Goal: Task Accomplishment & Management: Manage account settings

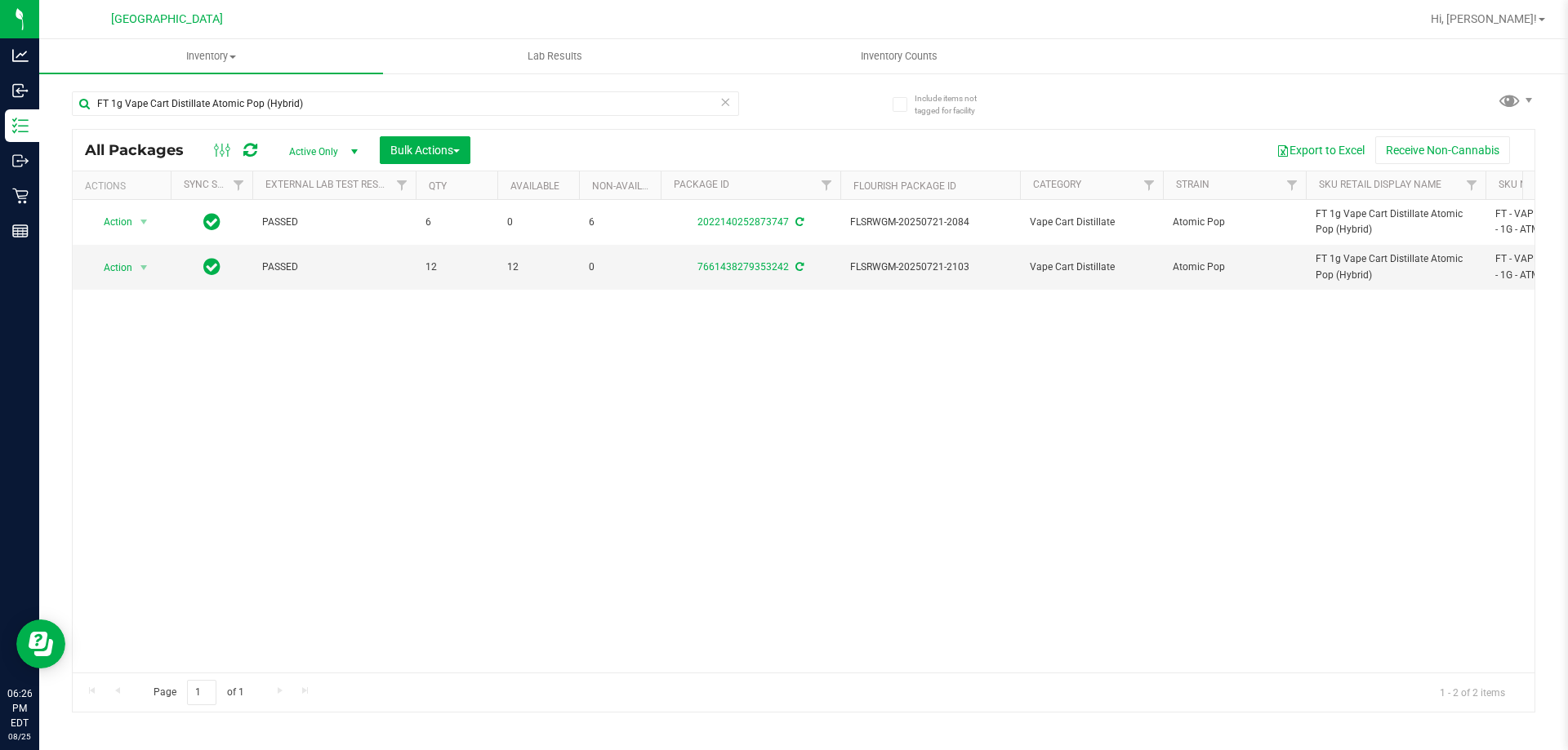
click at [250, 117] on div "FT 1g Vape Cart Distillate Atomic Pop (Hybrid)" at bounding box center [405, 109] width 667 height 37
click at [254, 106] on input "FT 1g Vape Cart Distillate Atomic Pop (Hybrid)" at bounding box center [405, 103] width 667 height 25
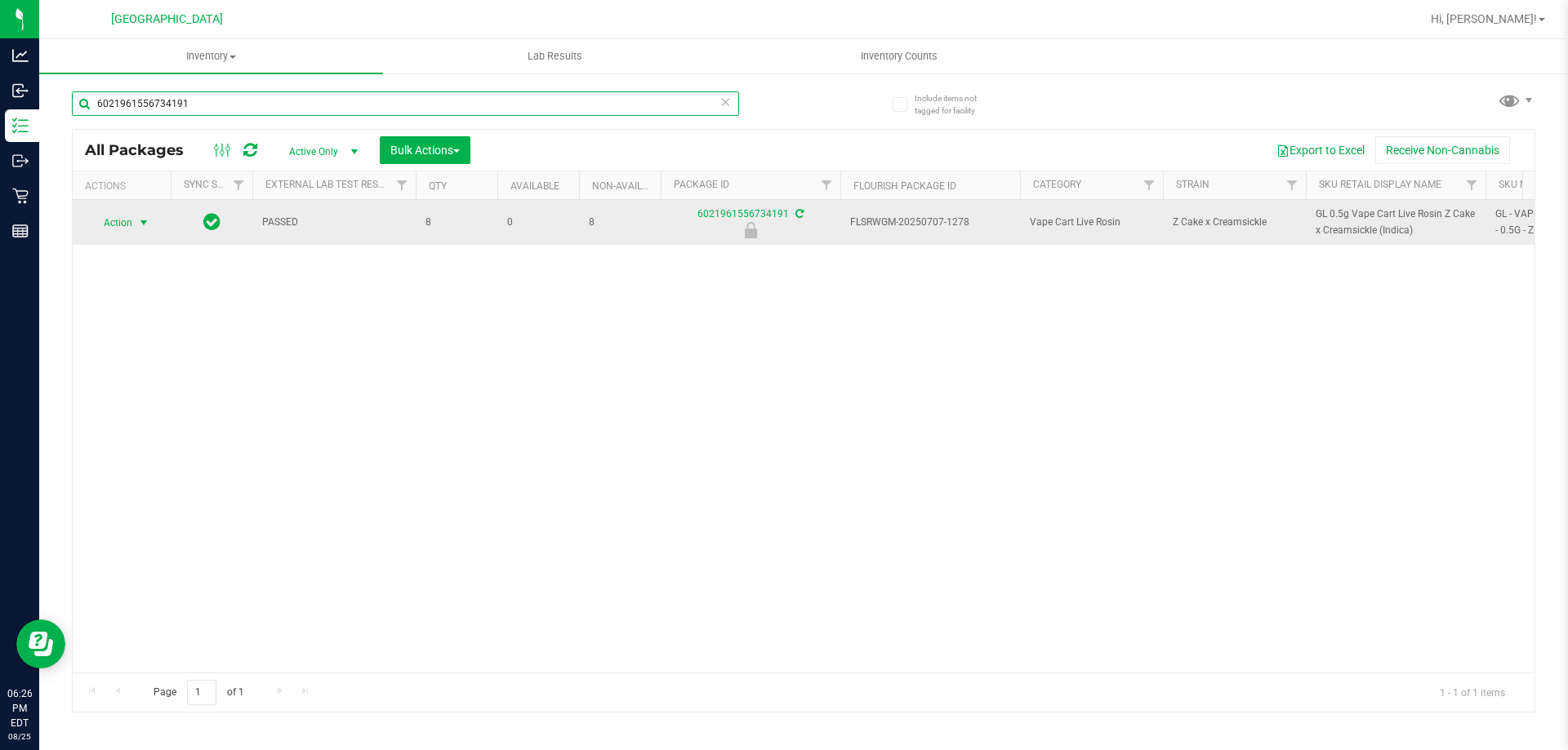
type input "6021961556734191"
click at [138, 221] on span "select" at bounding box center [144, 223] width 13 height 13
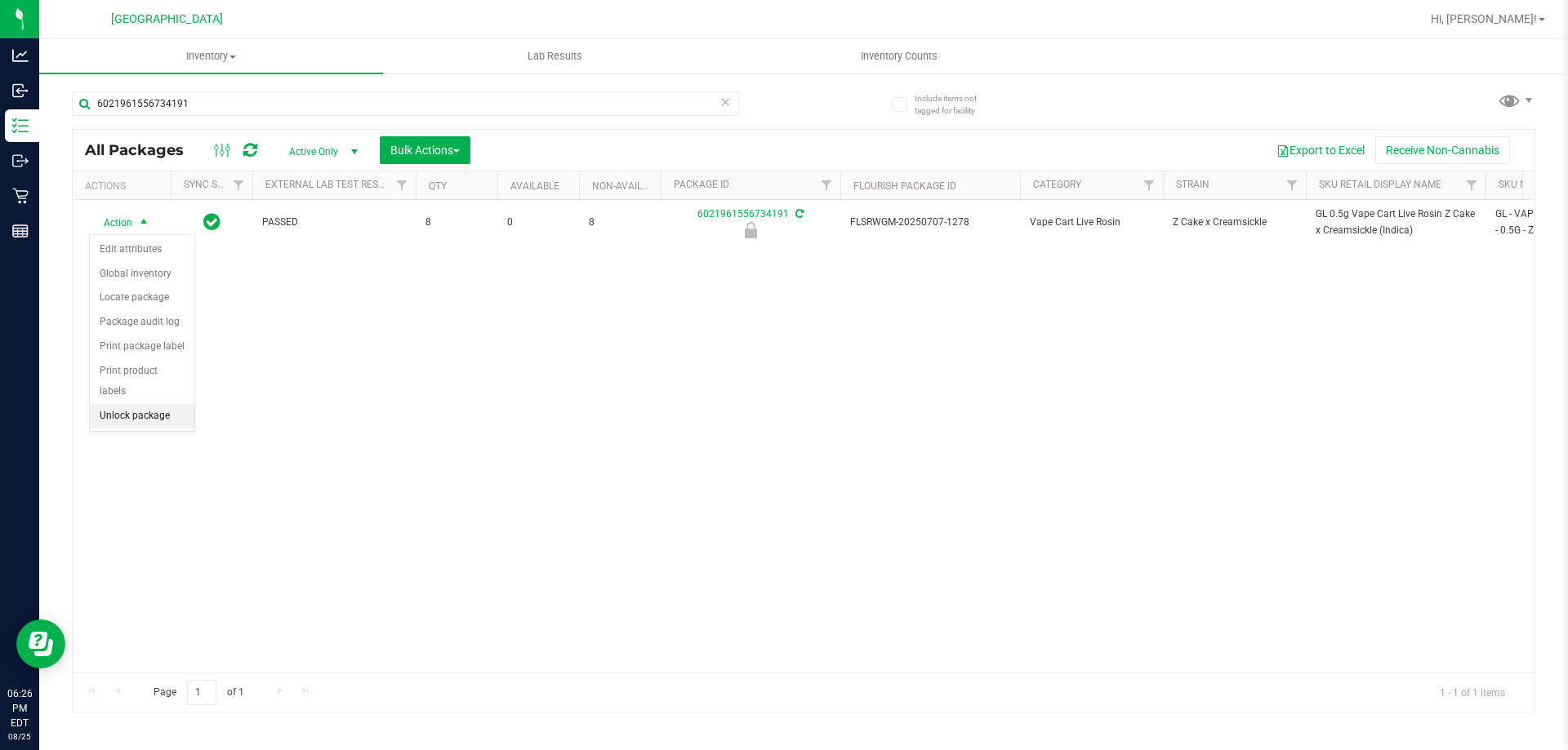
click at [115, 404] on li "Unlock package" at bounding box center [142, 416] width 105 height 25
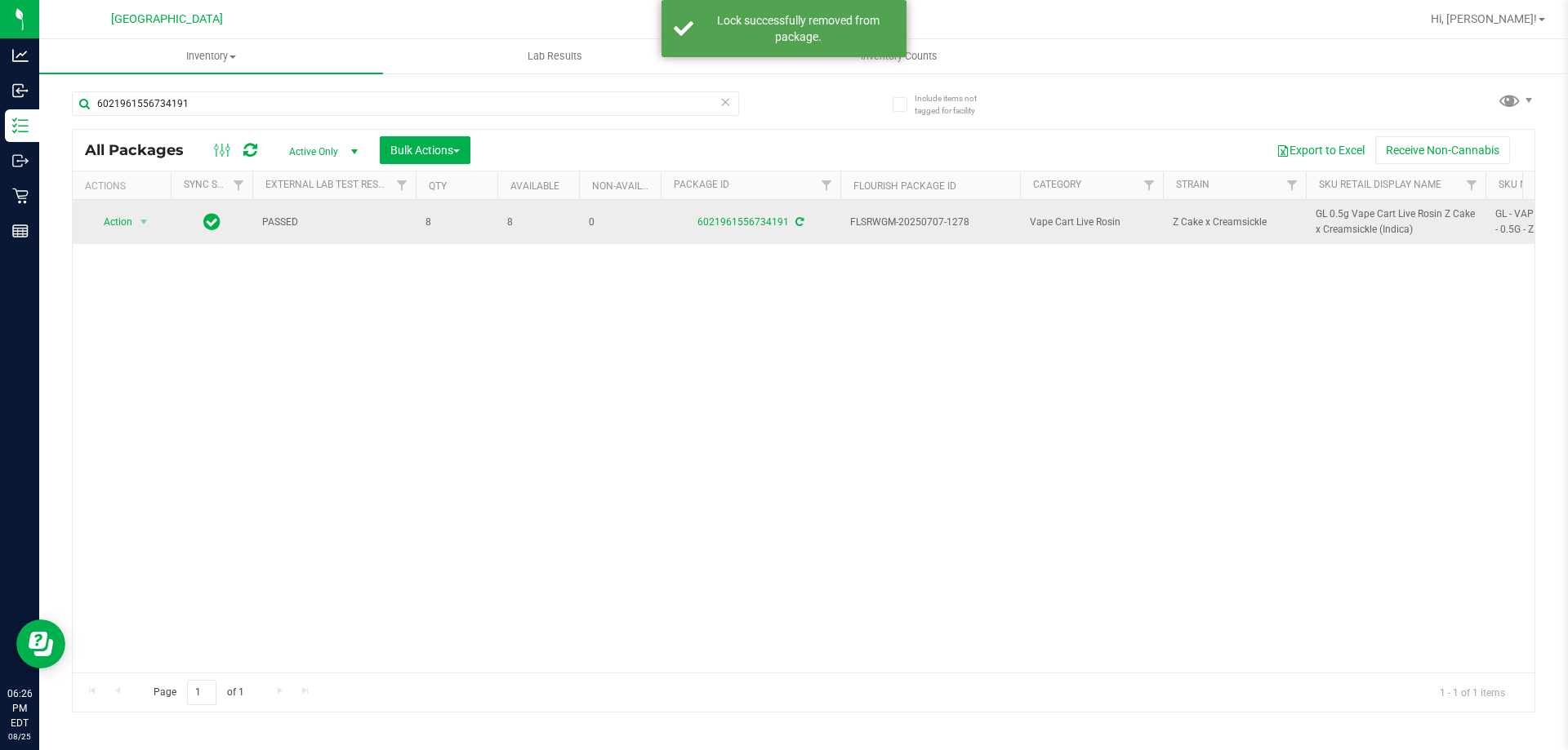
click at [1374, 212] on span "GL 0.5g Vape Cart Live Rosin Z Cake x Creamsickle (Indica)" at bounding box center [1396, 222] width 160 height 31
copy tr "GL 0.5g Vape Cart Live Rosin Z Cake x Creamsickle (Indica)"
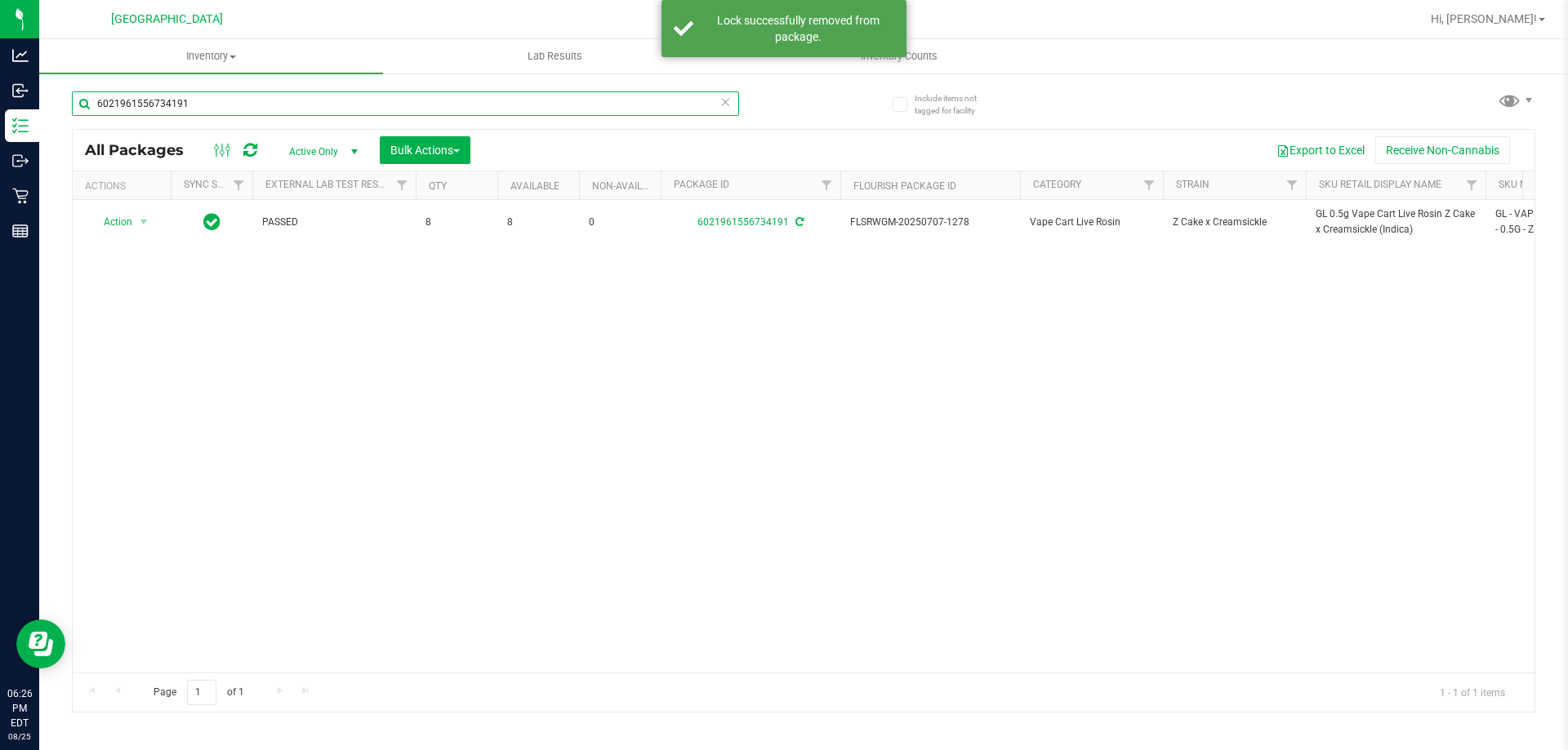
click at [653, 111] on input "6021961556734191" at bounding box center [405, 103] width 667 height 25
paste input "GL 0.5g Vape Cart Live Rosin Z Cake x Creamsickle (Indica)"
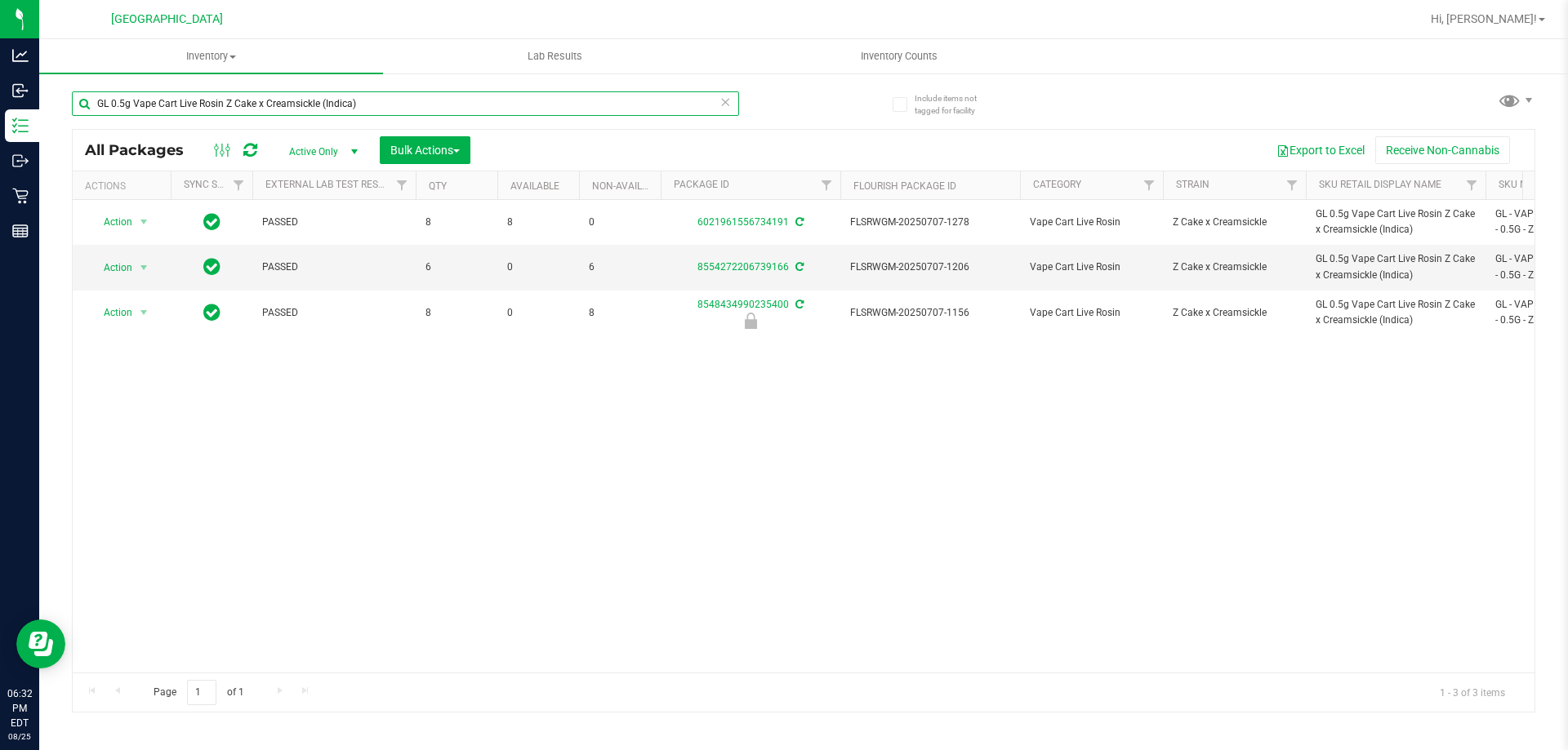
click at [547, 104] on input "GL 0.5g Vape Cart Live Rosin Z Cake x Creamsickle (Indica)" at bounding box center [405, 103] width 667 height 25
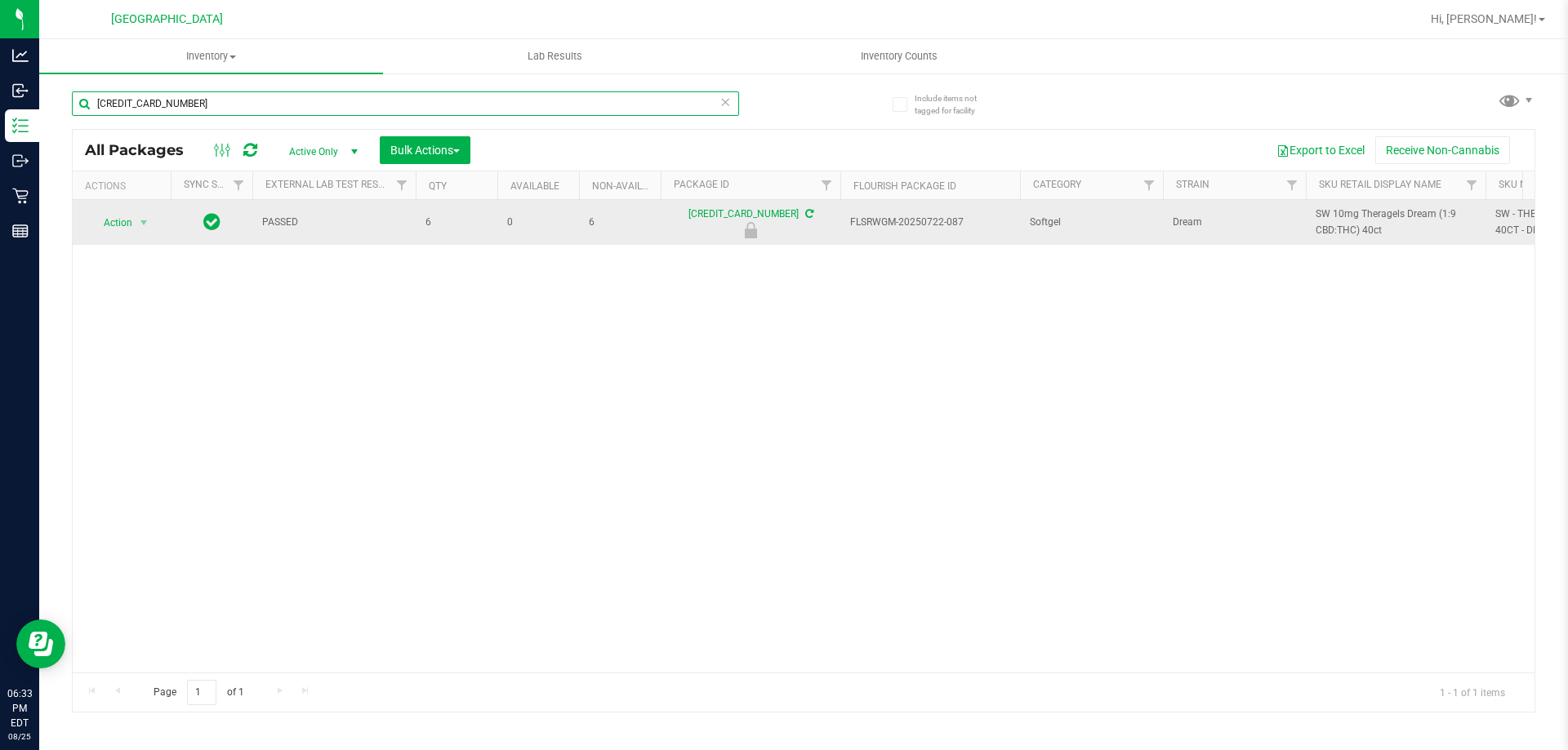
type input "3653507138563349"
click at [114, 227] on span "Action" at bounding box center [111, 222] width 44 height 23
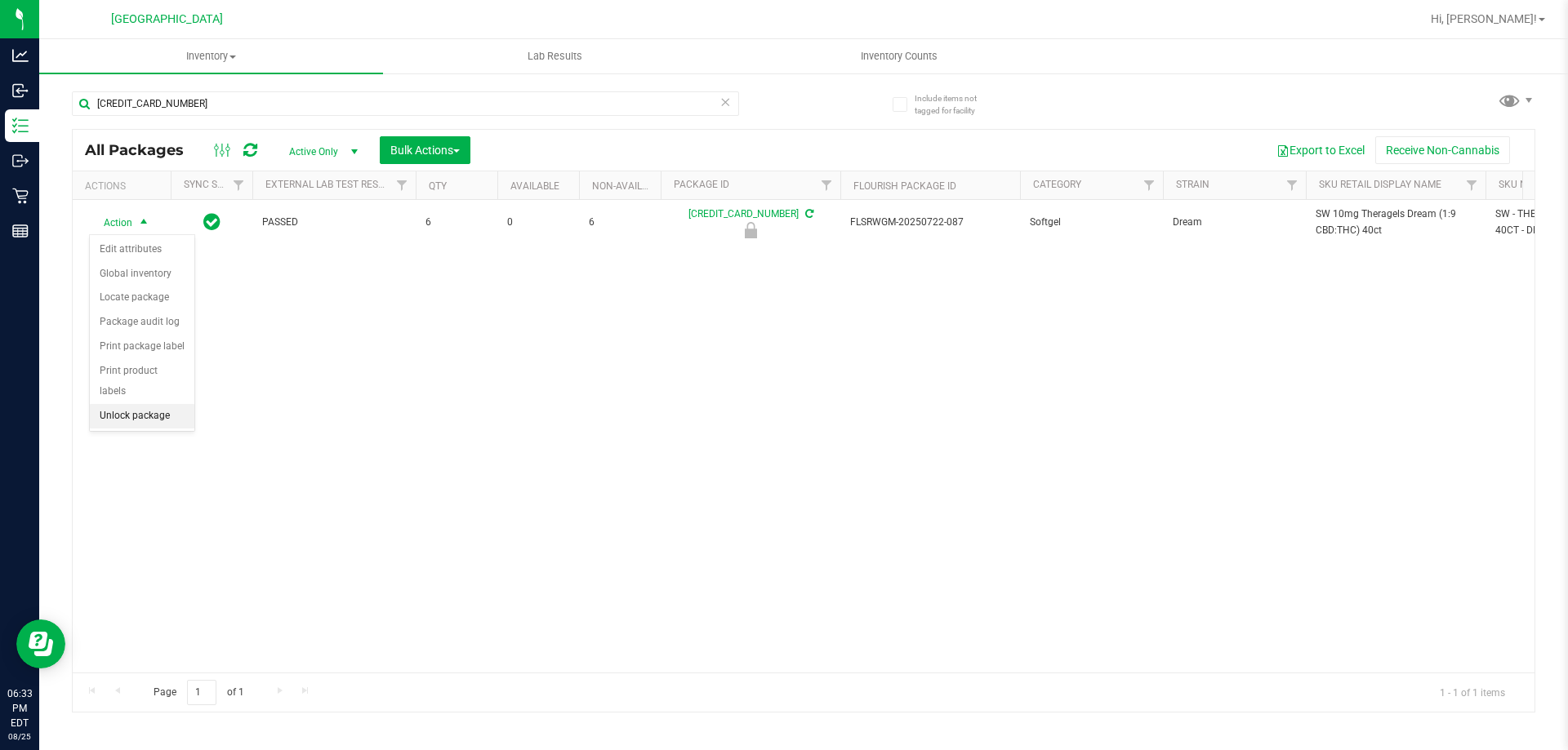
click at [137, 404] on li "Unlock package" at bounding box center [142, 416] width 105 height 25
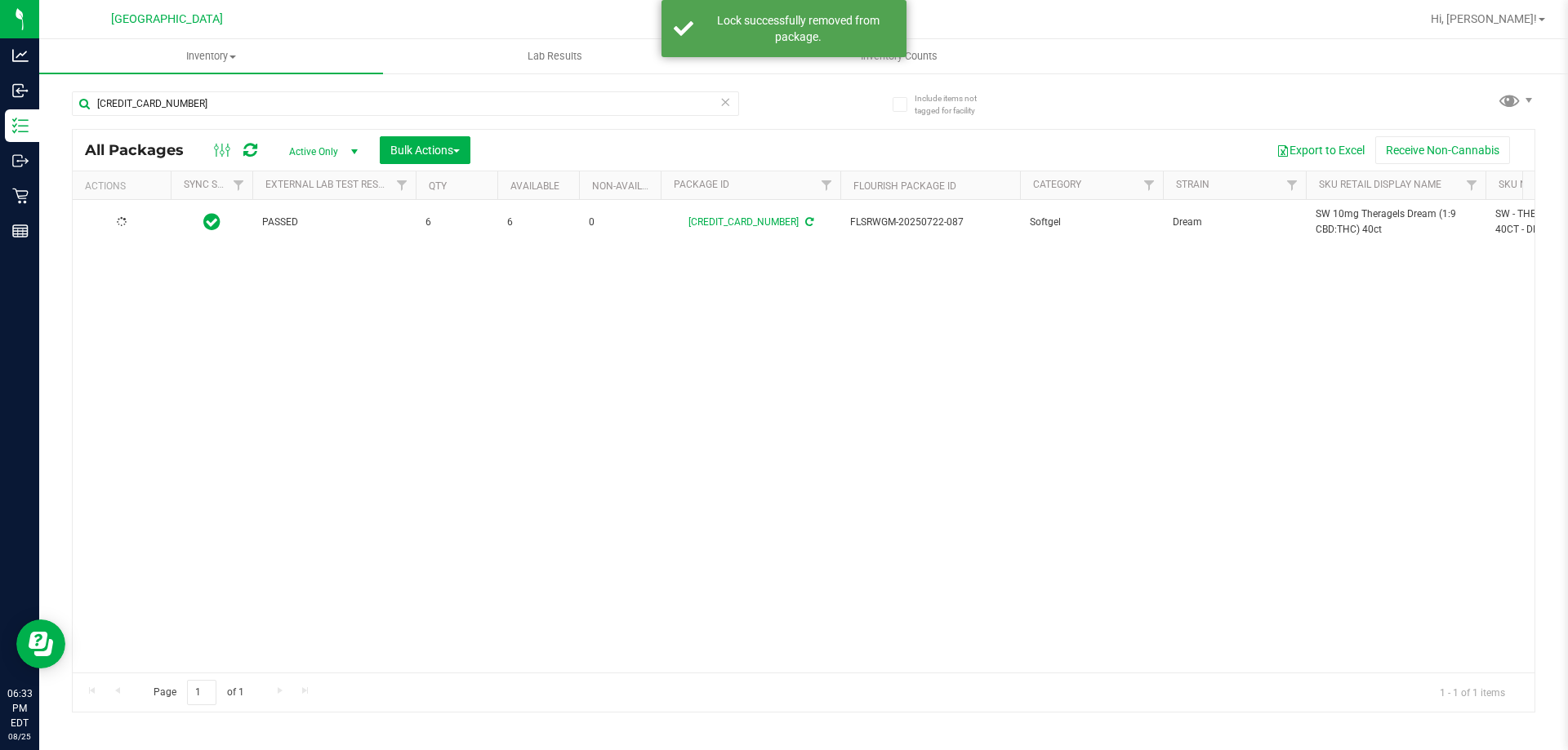
click at [1352, 228] on span "SW 10mg Theragels Dream (1:9 CBD:THC) 40ct" at bounding box center [1396, 222] width 160 height 31
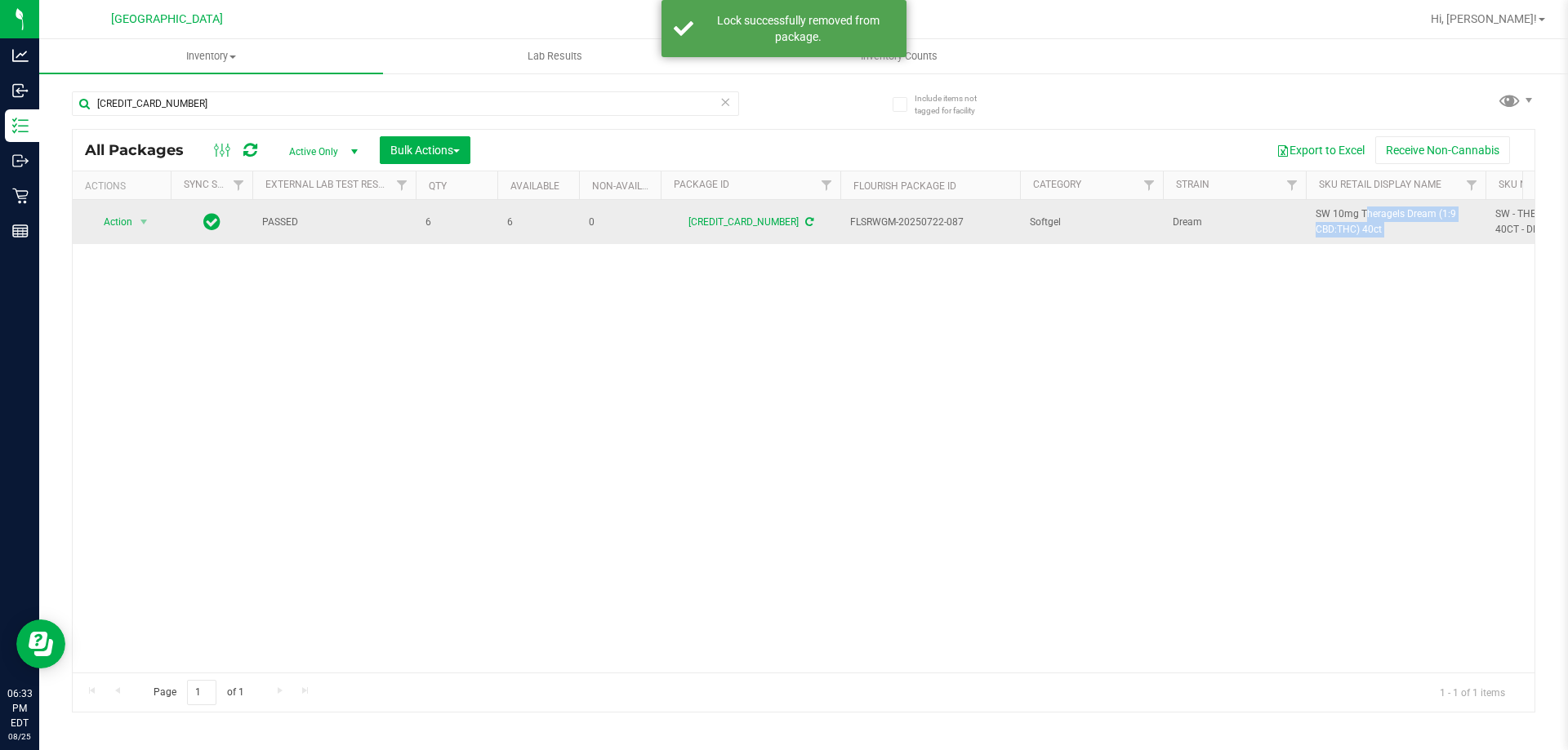
copy tr "SW 10mg Theragels Dream (1:9 CBD:THC) 40ct"
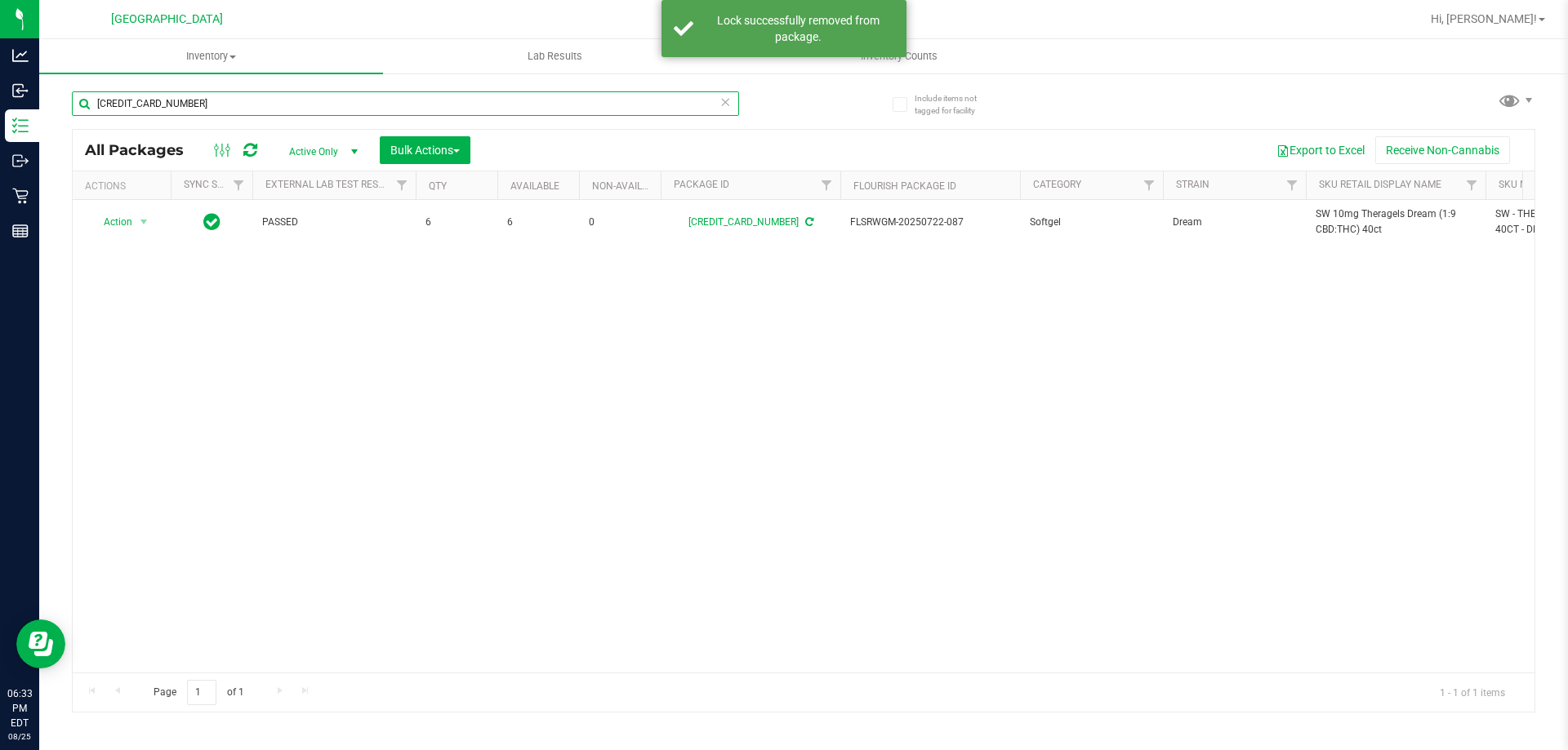
click at [652, 106] on input "3653507138563349" at bounding box center [405, 103] width 667 height 25
paste input "SW 10mg Theragels Dream (1:9 CBD:THC) 40ct"
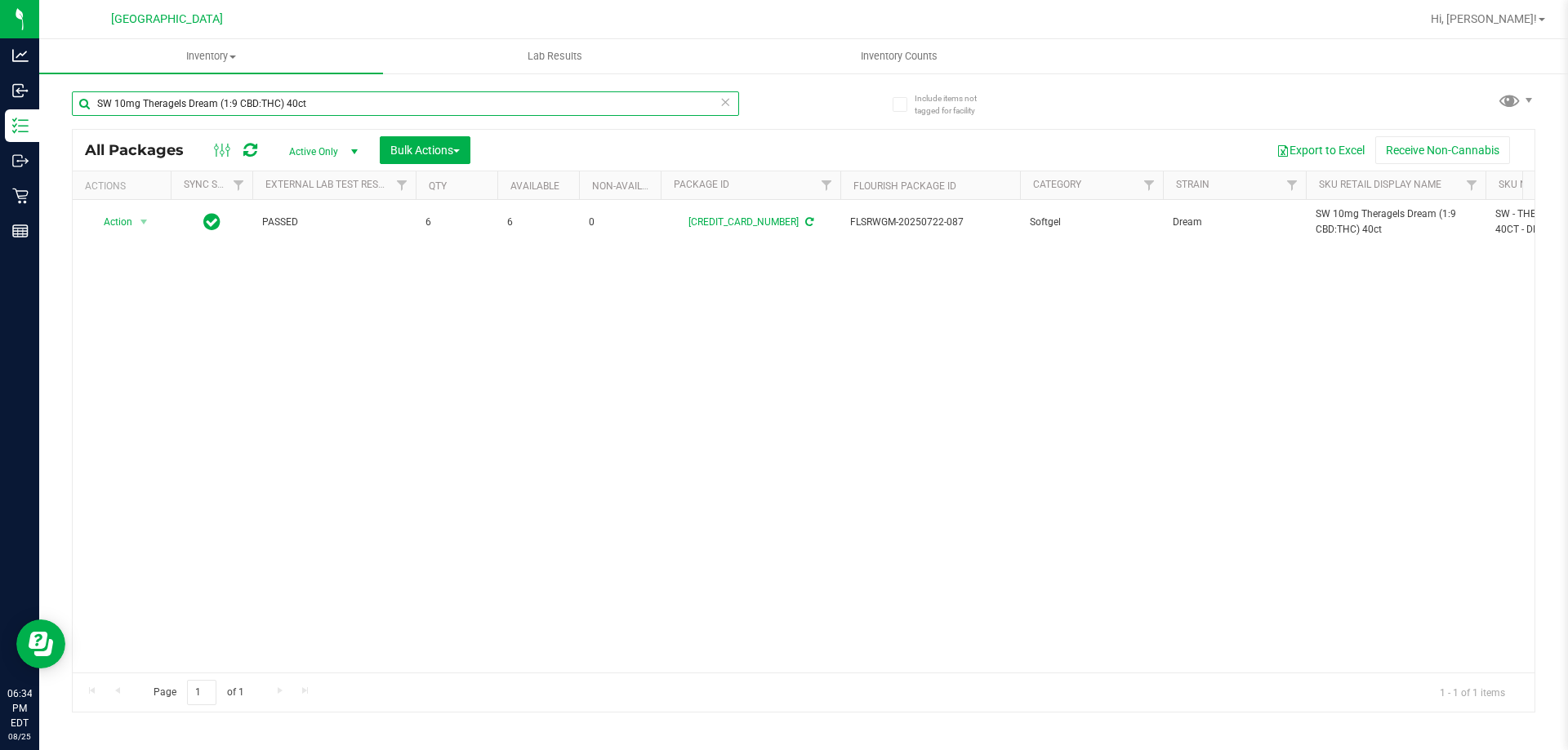
click at [677, 109] on input "SW 10mg Theragels Dream (1:9 CBD:THC) 40ct" at bounding box center [405, 103] width 667 height 25
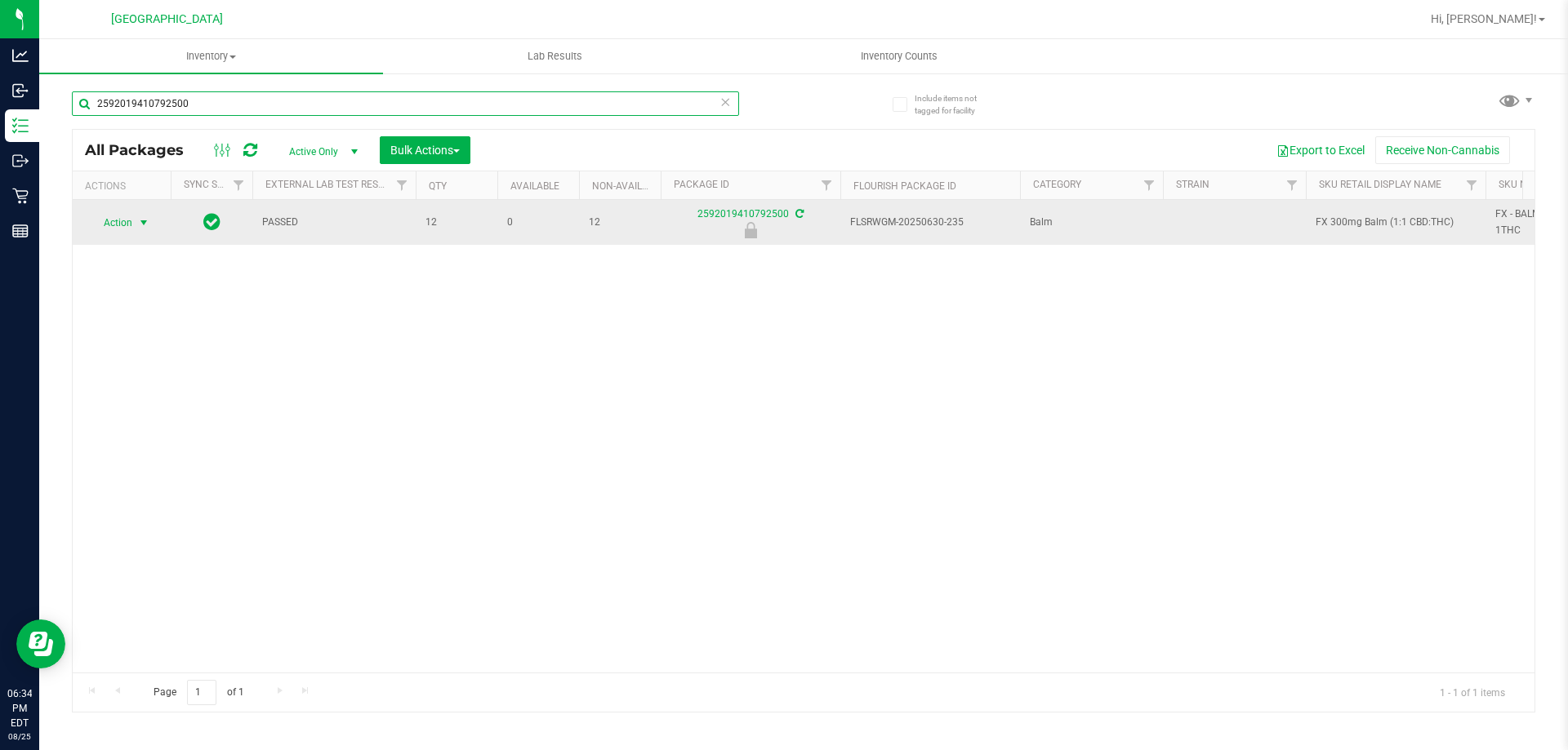
type input "2592019410792500"
click at [132, 216] on span "Action" at bounding box center [111, 222] width 44 height 23
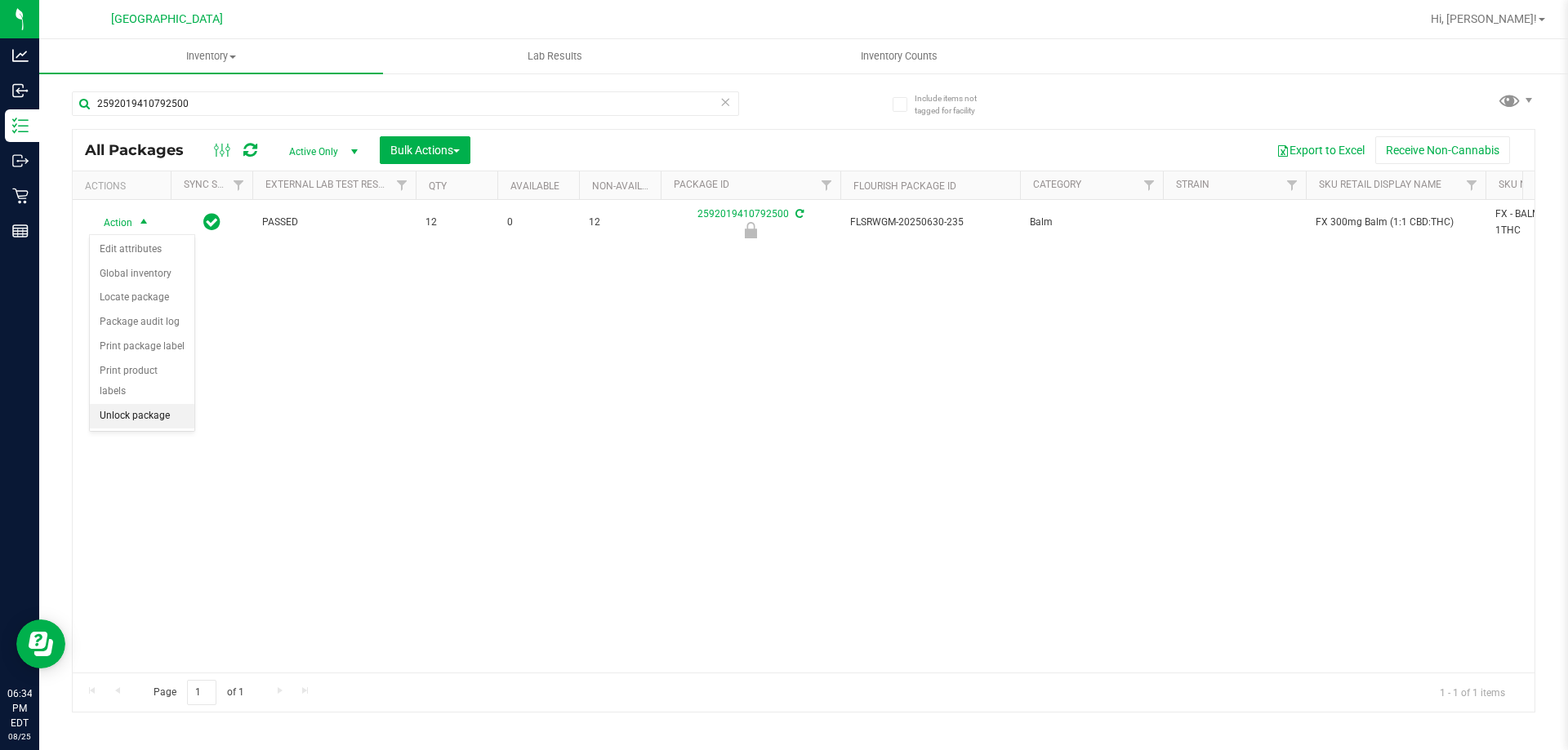
click at [138, 404] on li "Unlock package" at bounding box center [142, 416] width 105 height 25
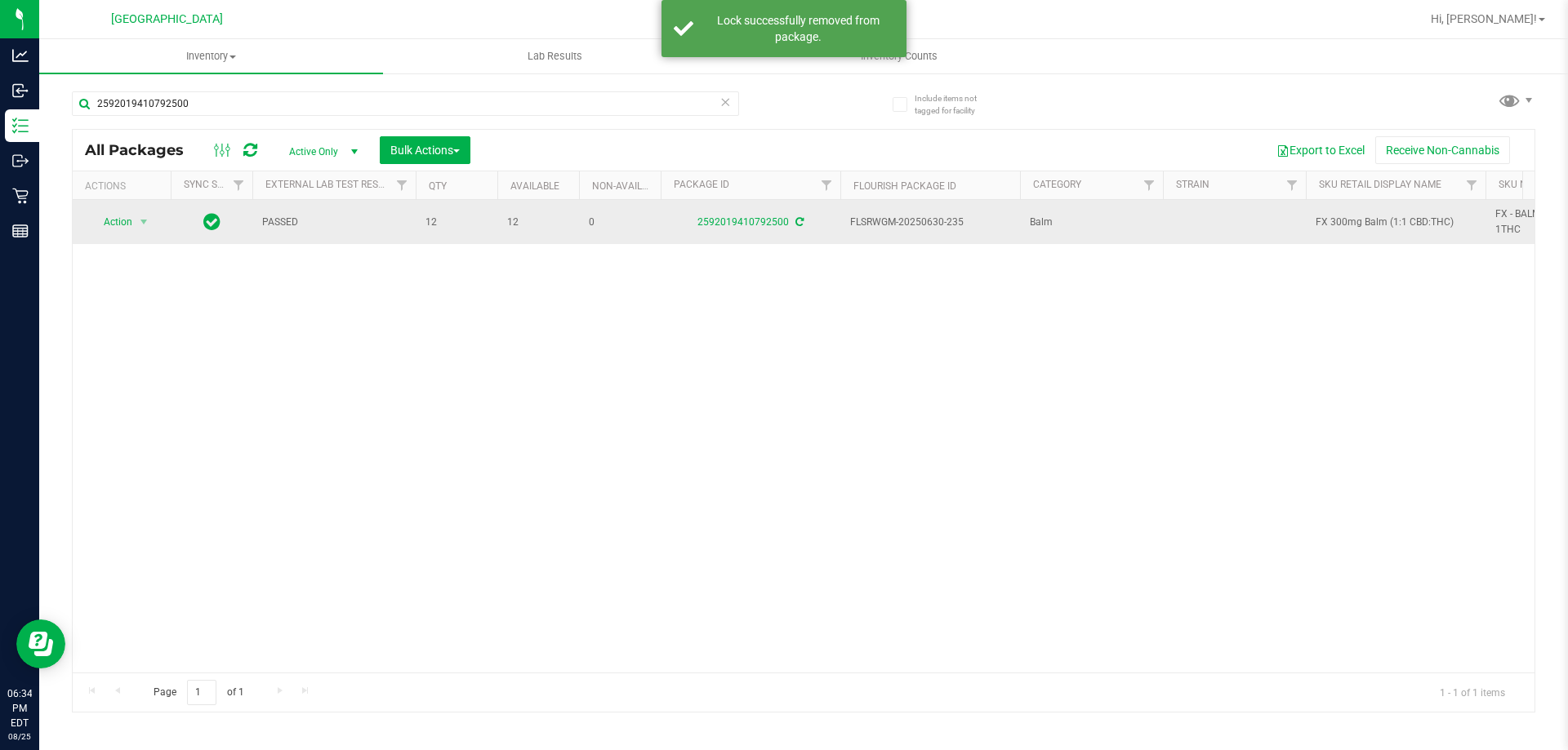
click at [1410, 226] on span "FX 300mg Balm (1:1 CBD:THC)" at bounding box center [1396, 222] width 160 height 15
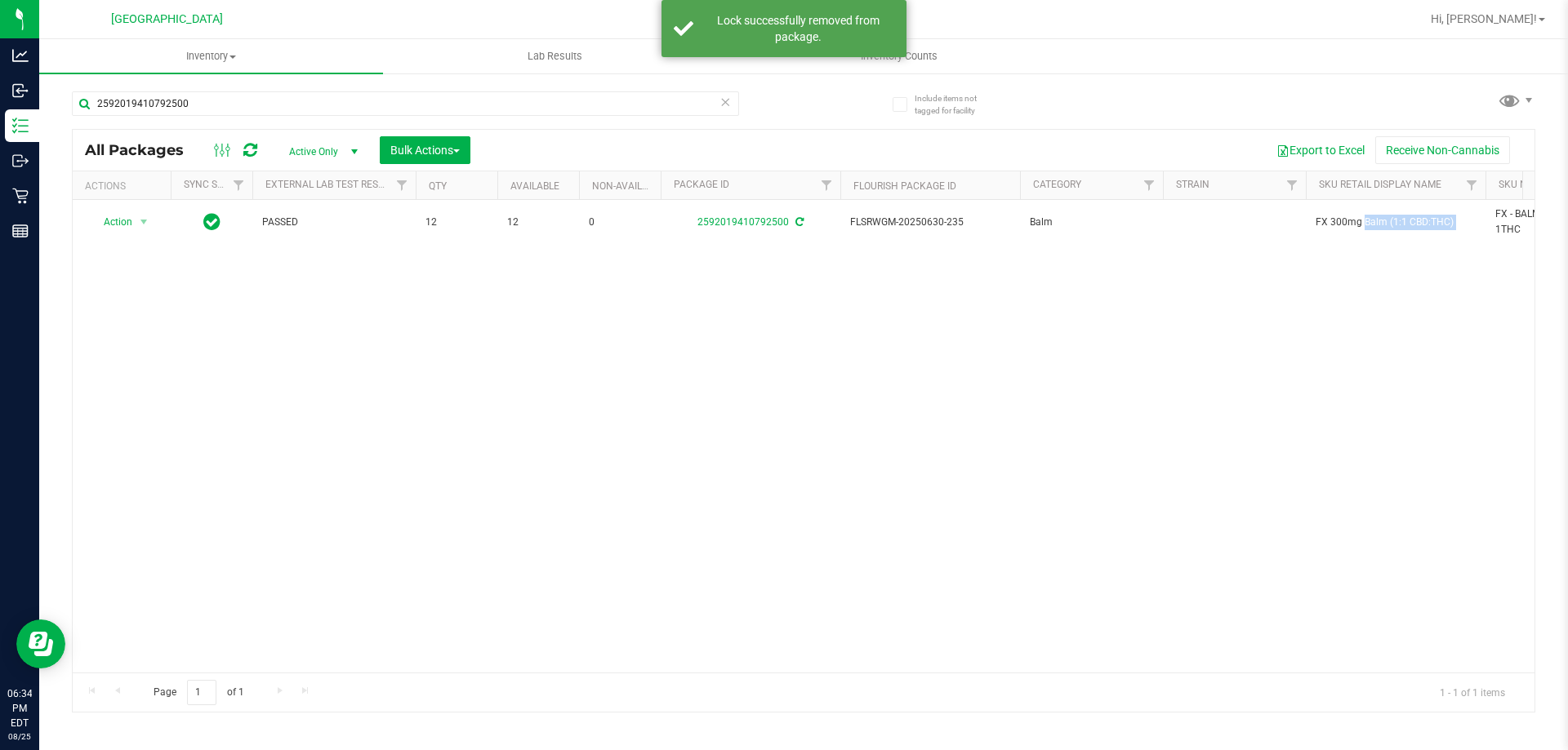
copy tr "FX 300mg Balm (1:1 CBD:THC)"
click at [580, 105] on input "2592019410792500" at bounding box center [405, 103] width 667 height 25
click at [580, 104] on input "2592019410792500" at bounding box center [405, 103] width 667 height 25
paste input "FX 300mg Balm (1:1 CBD:THC)"
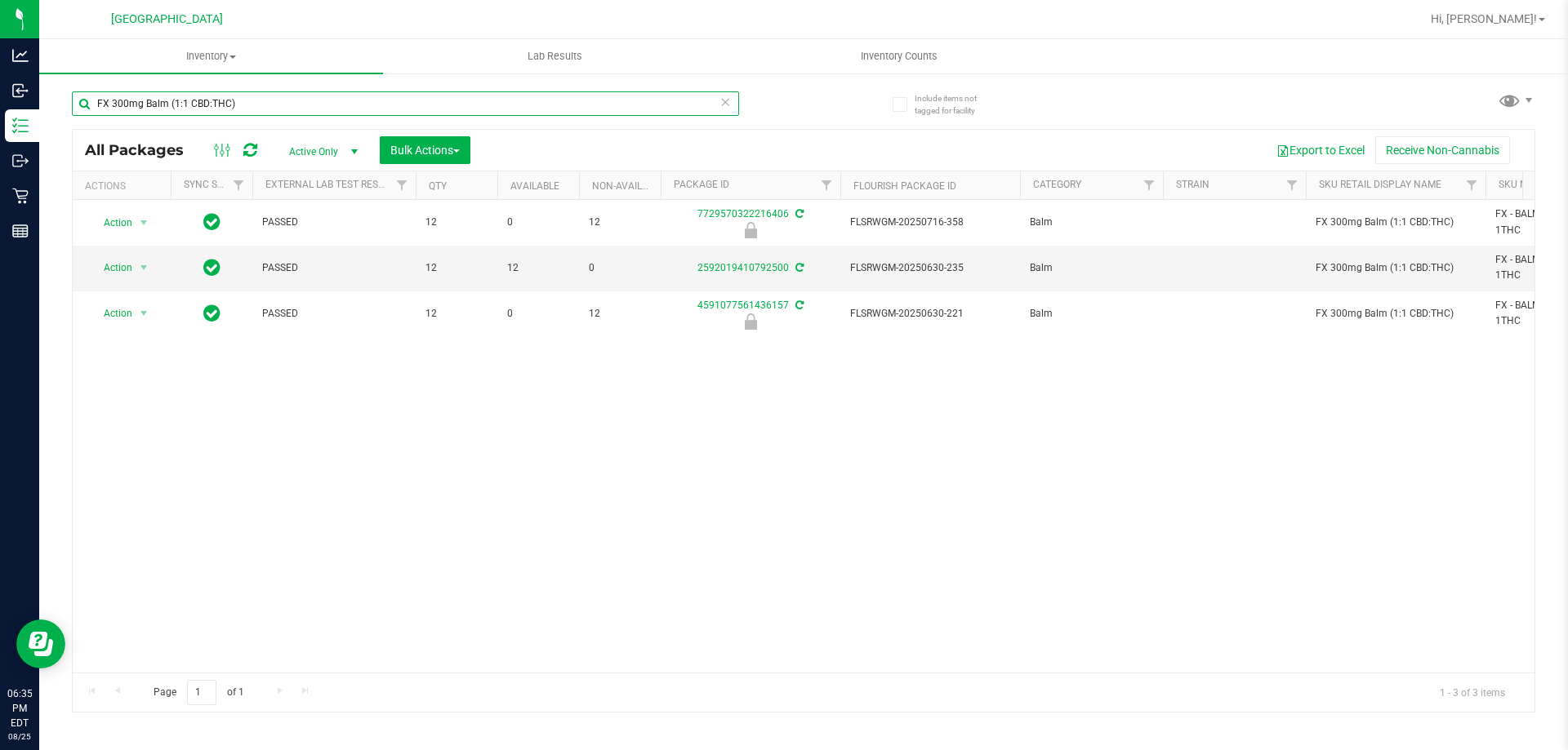
click at [686, 96] on input "FX 300mg Balm (1:1 CBD:THC)" at bounding box center [405, 103] width 667 height 25
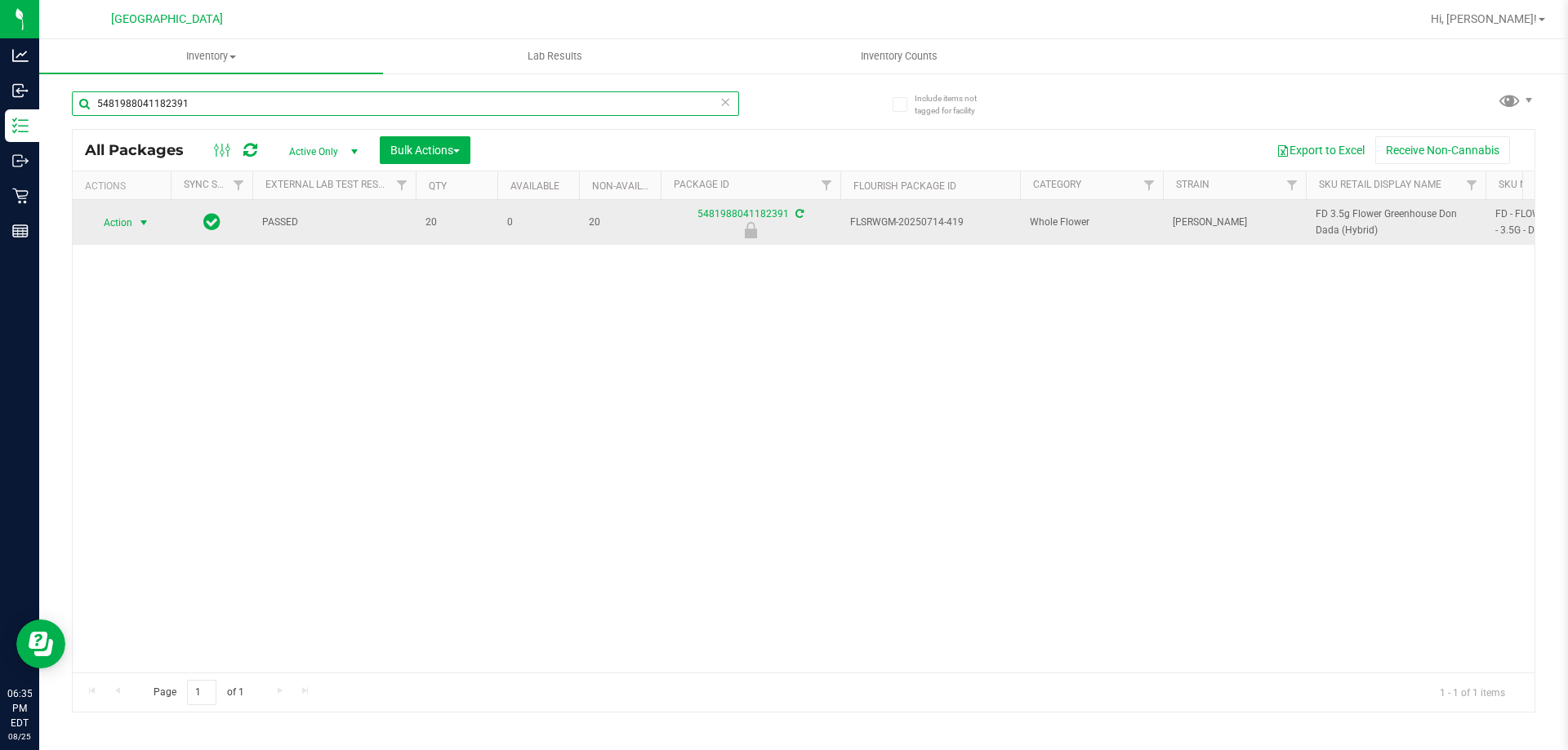
type input "5481988041182391"
click at [116, 228] on span "Action" at bounding box center [111, 222] width 44 height 23
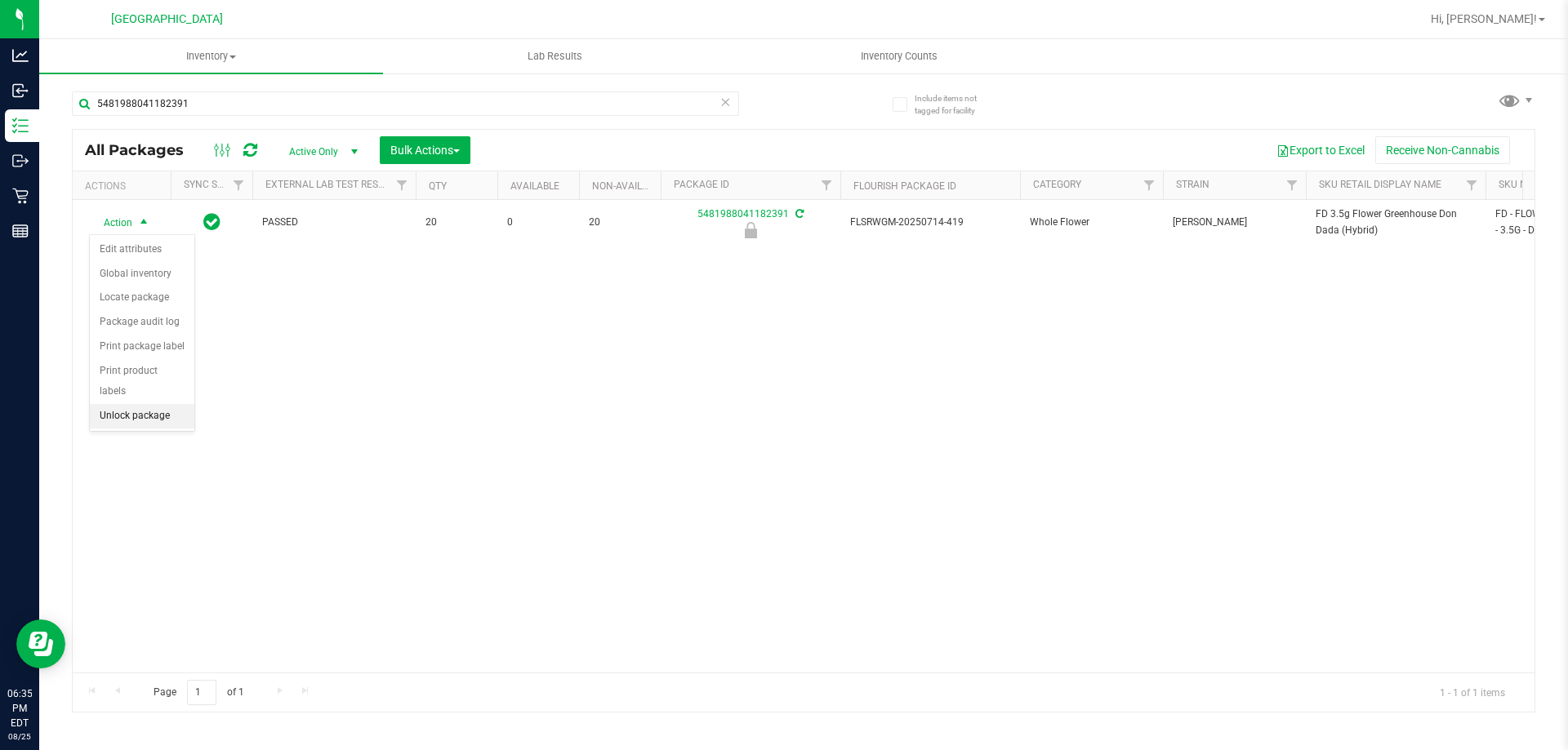
click at [141, 404] on li "Unlock package" at bounding box center [142, 416] width 105 height 25
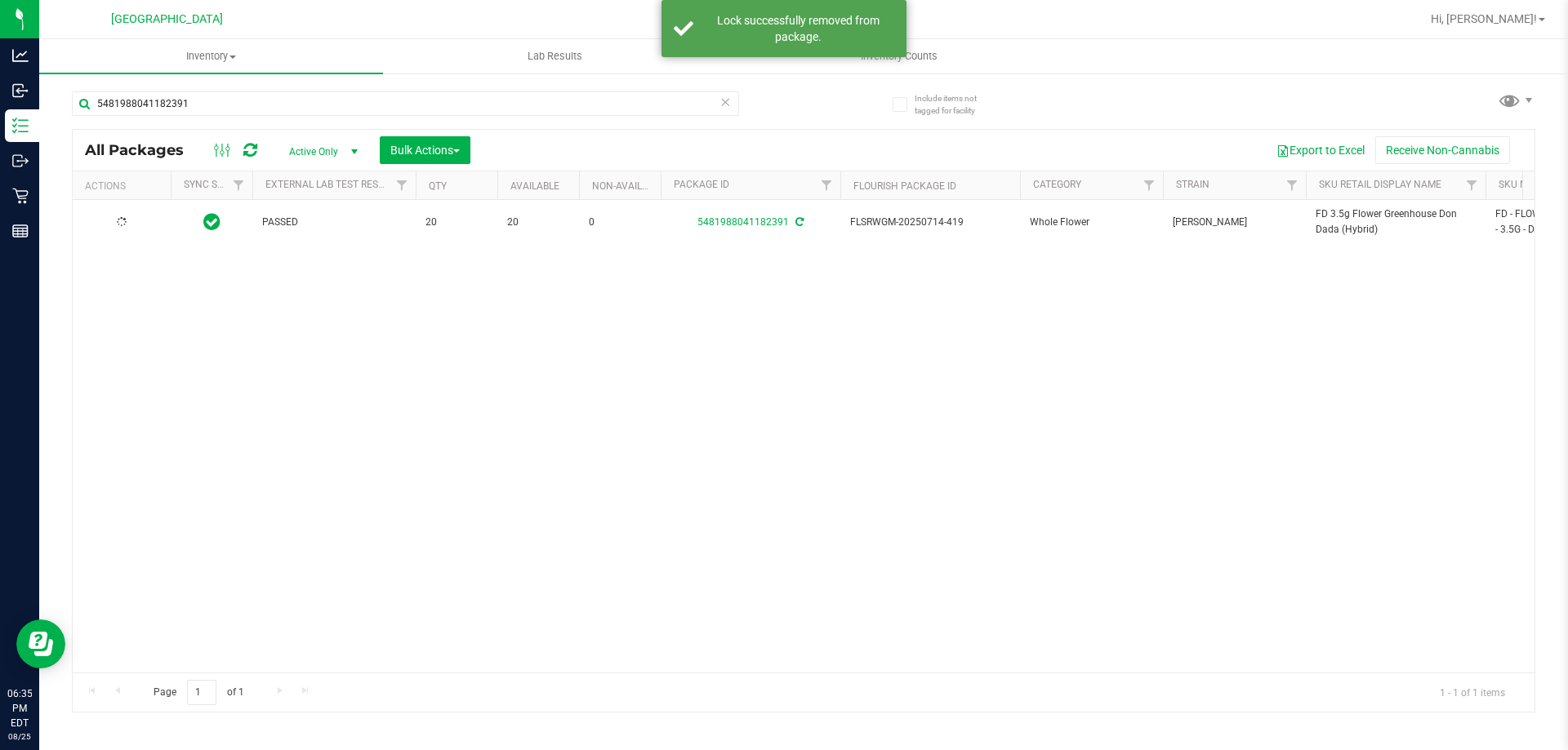
click at [1343, 230] on span "FD 3.5g Flower Greenhouse Don Dada (Hybrid)" at bounding box center [1396, 222] width 160 height 31
click at [630, 107] on input "5481988041182391" at bounding box center [405, 103] width 667 height 25
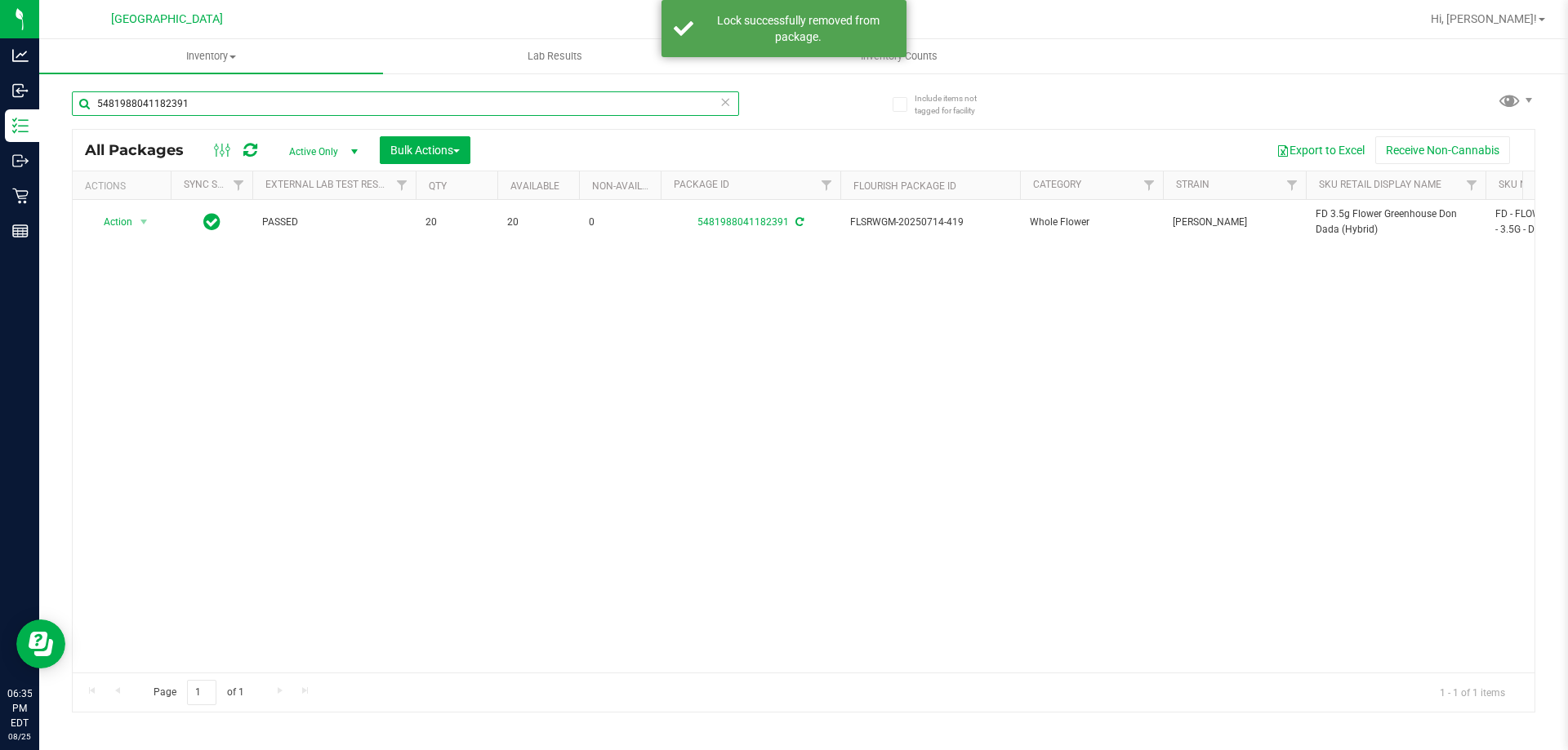
paste input "FD 3.5g Flower Greenhouse Don Dada (Hybrid)"
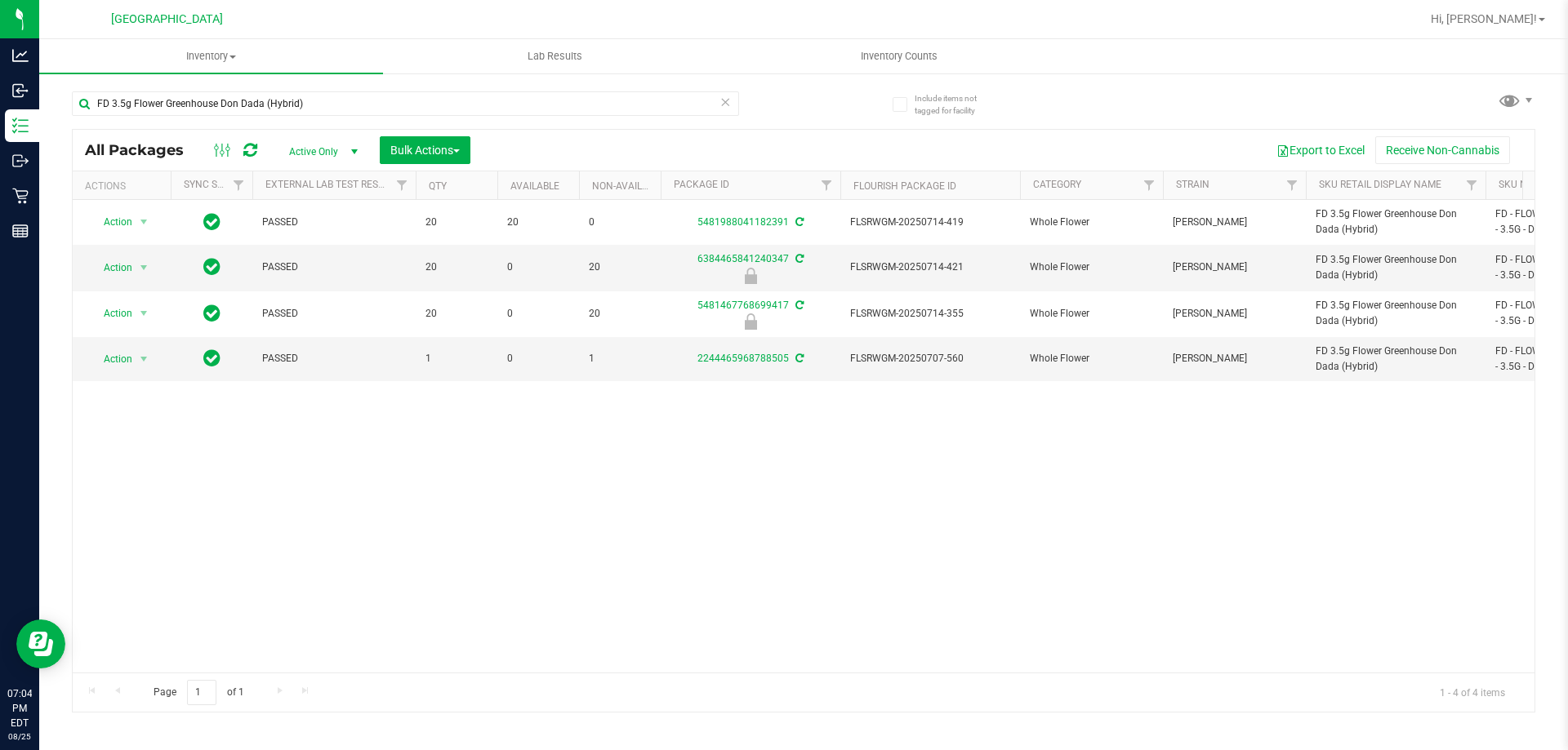
click at [504, 495] on div "Action Action Adjust qty Create package Edit attributes Global inventory Locate…" at bounding box center [804, 436] width 1462 height 472
click at [485, 481] on div "Action Action Adjust qty Create package Edit attributes Global inventory Locate…" at bounding box center [804, 436] width 1462 height 472
click at [400, 88] on div "FD 3.5g Flower Greenhouse Don Dada (Hybrid)" at bounding box center [438, 102] width 732 height 52
click at [401, 95] on input "FD 3.5g Flower Greenhouse Don Dada (Hybrid)" at bounding box center [405, 103] width 667 height 25
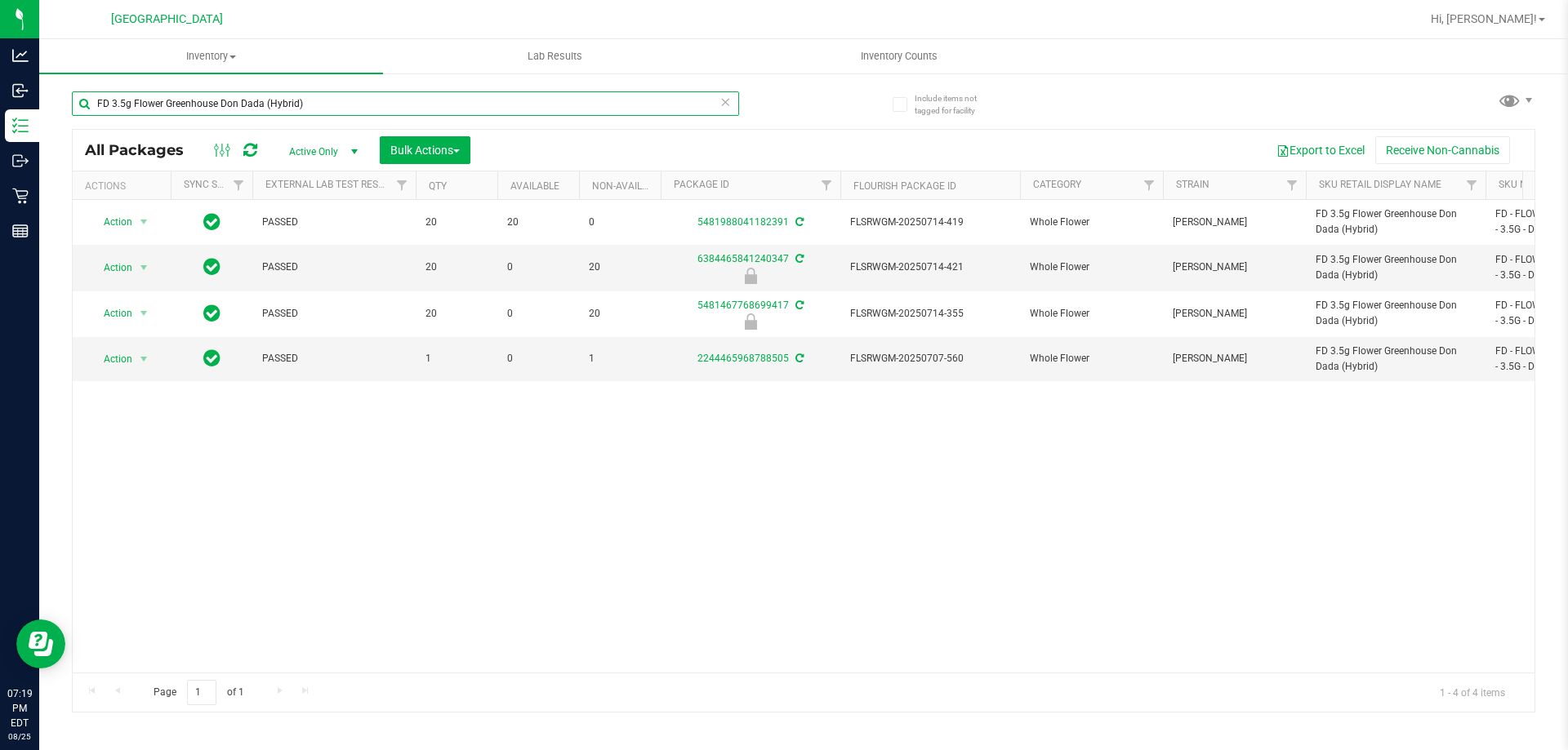
click at [401, 95] on input "FD 3.5g Flower Greenhouse Don Dada (Hybrid)" at bounding box center [405, 103] width 667 height 25
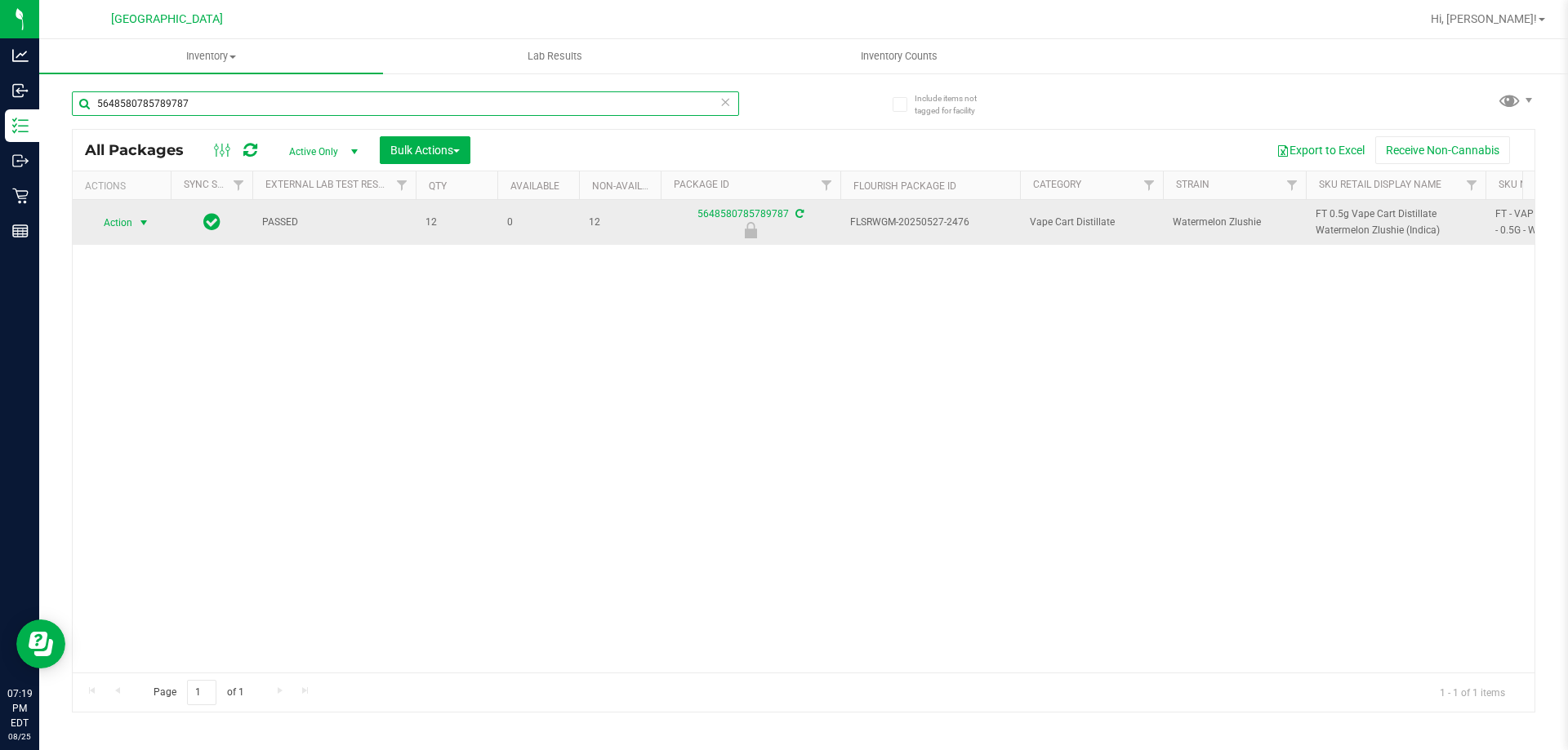
type input "5648580785789787"
click at [116, 221] on span "Action" at bounding box center [111, 222] width 44 height 23
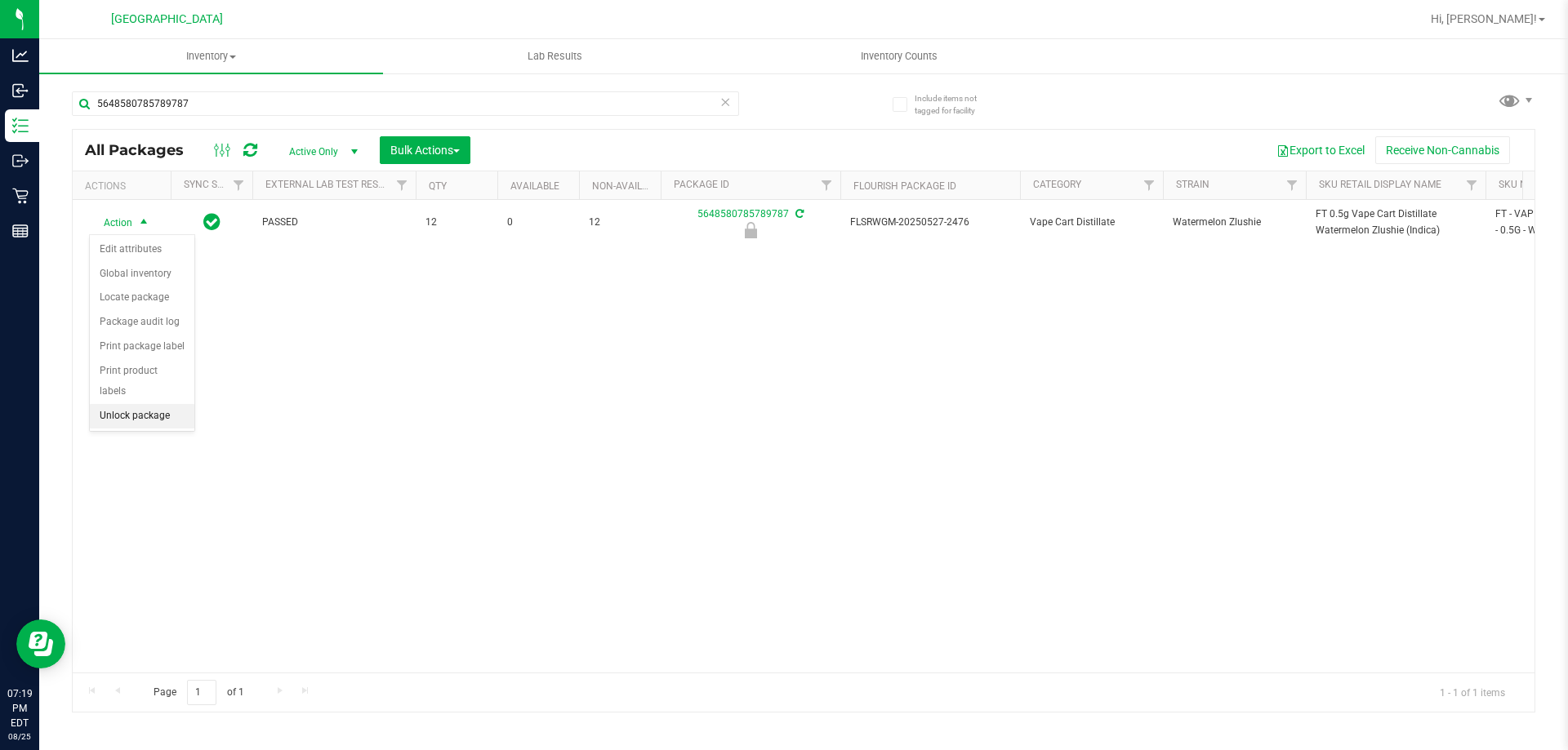
click at [151, 404] on li "Unlock package" at bounding box center [142, 416] width 105 height 25
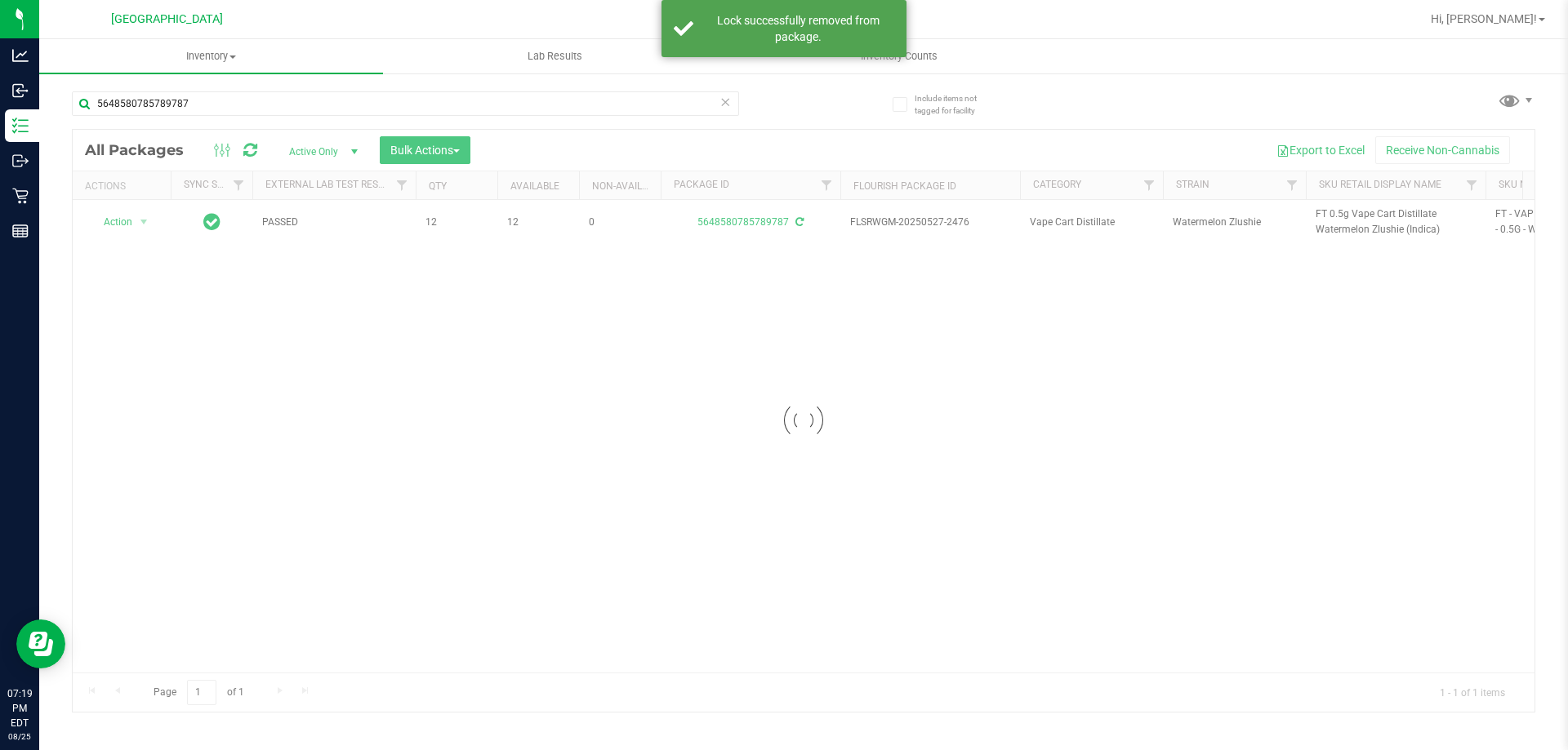
click at [1326, 222] on div at bounding box center [804, 421] width 1462 height 583
click at [1326, 222] on span "FT 0.5g Vape Cart Distillate Watermelon Zlushie (Indica)" at bounding box center [1396, 222] width 160 height 31
copy tr "FT 0.5g Vape Cart Distillate Watermelon Zlushie (Indica)"
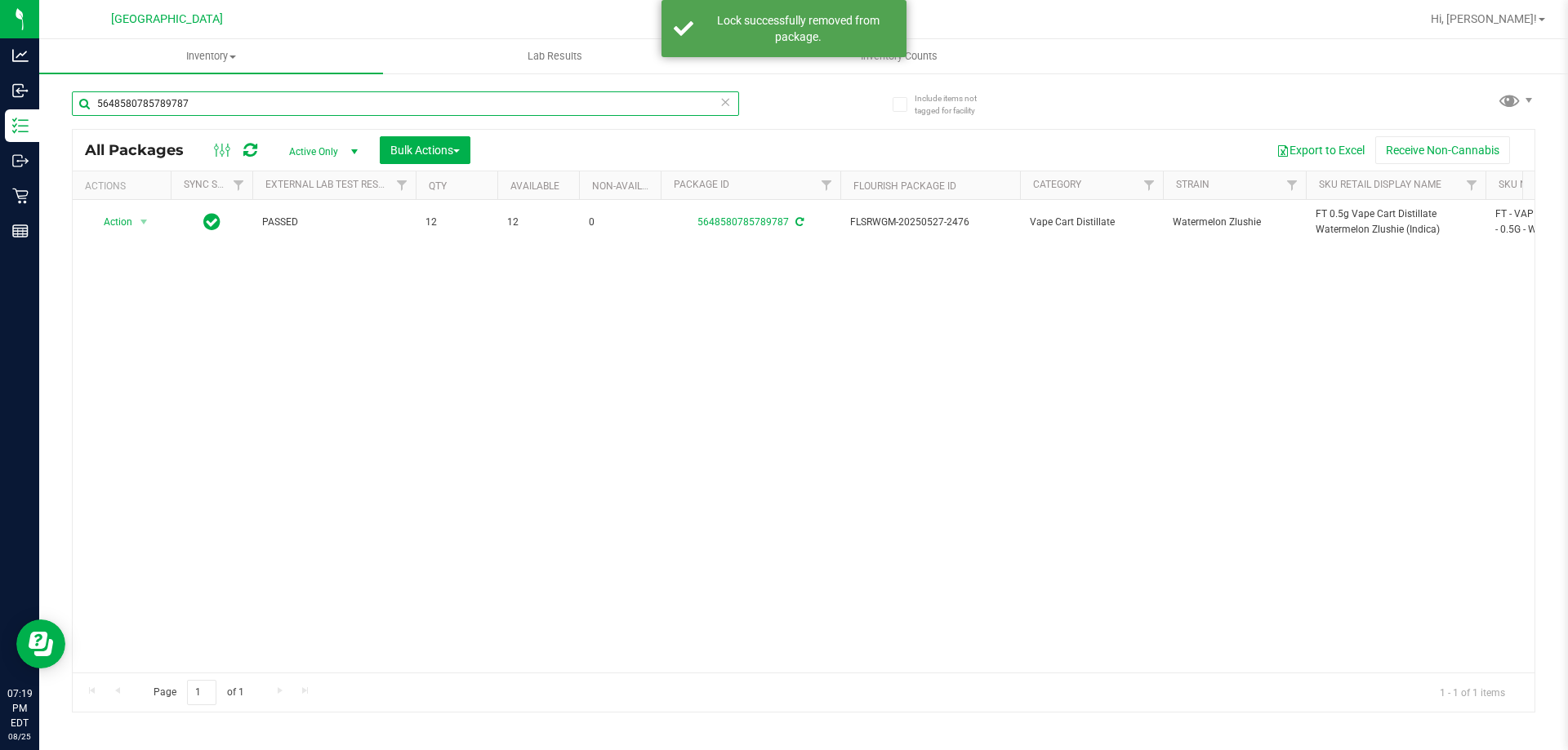
click at [593, 102] on input "5648580785789787" at bounding box center [405, 103] width 667 height 25
paste input "FT 0.5g Vape Cart Distillate Watermelon Zlushie (Indica)"
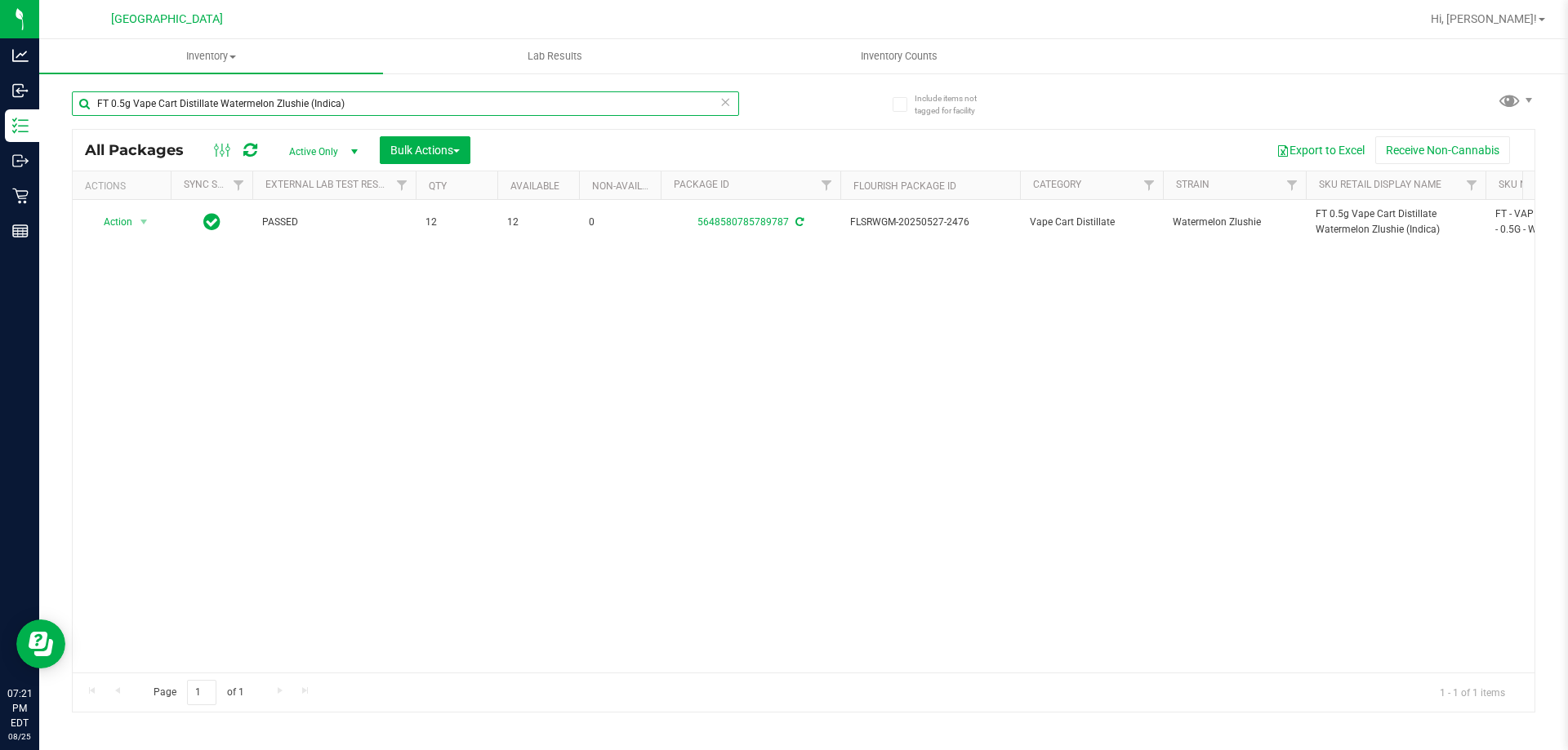
click at [346, 99] on input "FT 0.5g Vape Cart Distillate Watermelon Zlushie (Indica)" at bounding box center [405, 103] width 667 height 25
click at [240, 102] on input "7937254292137419" at bounding box center [405, 103] width 667 height 25
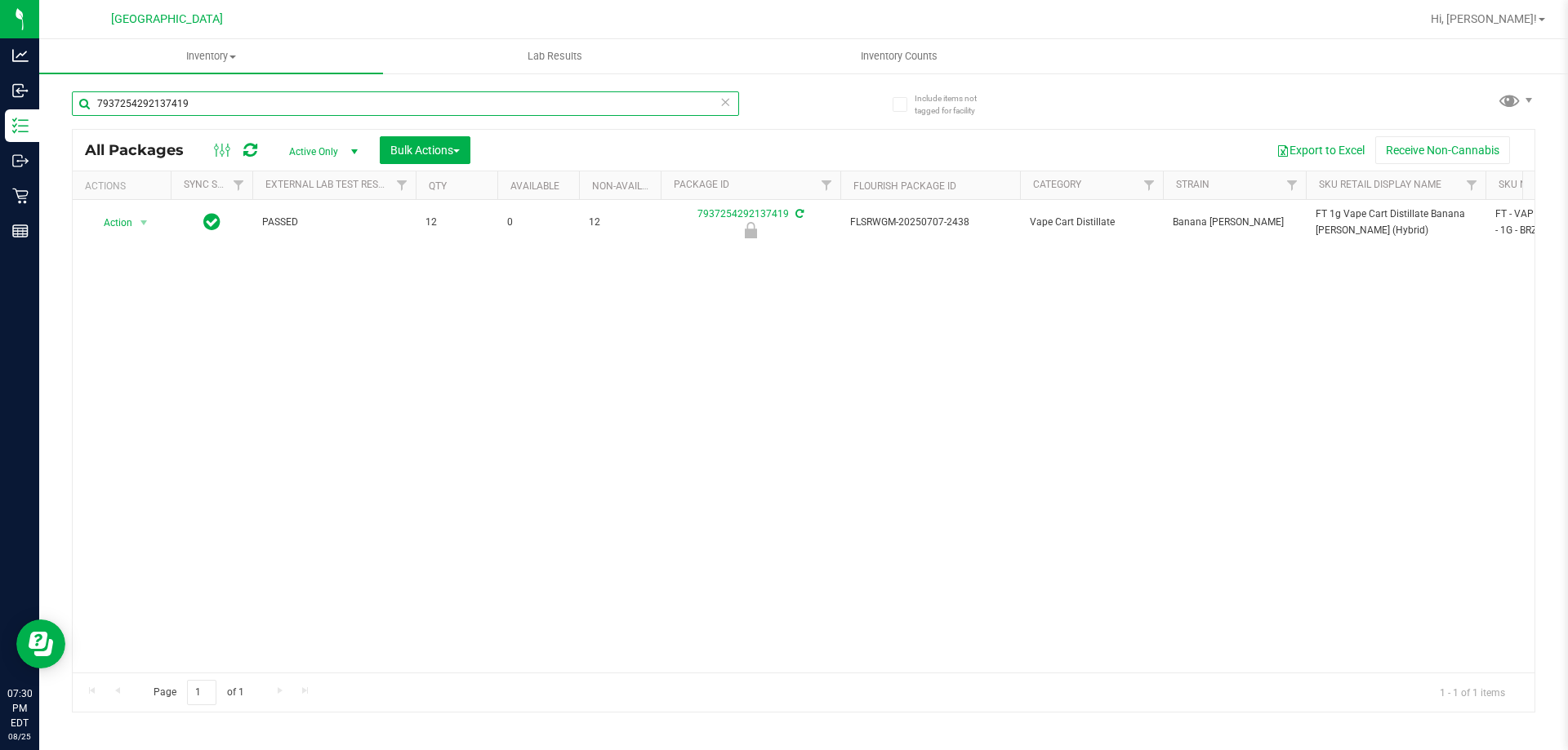
click at [240, 102] on input "7937254292137419" at bounding box center [405, 103] width 667 height 25
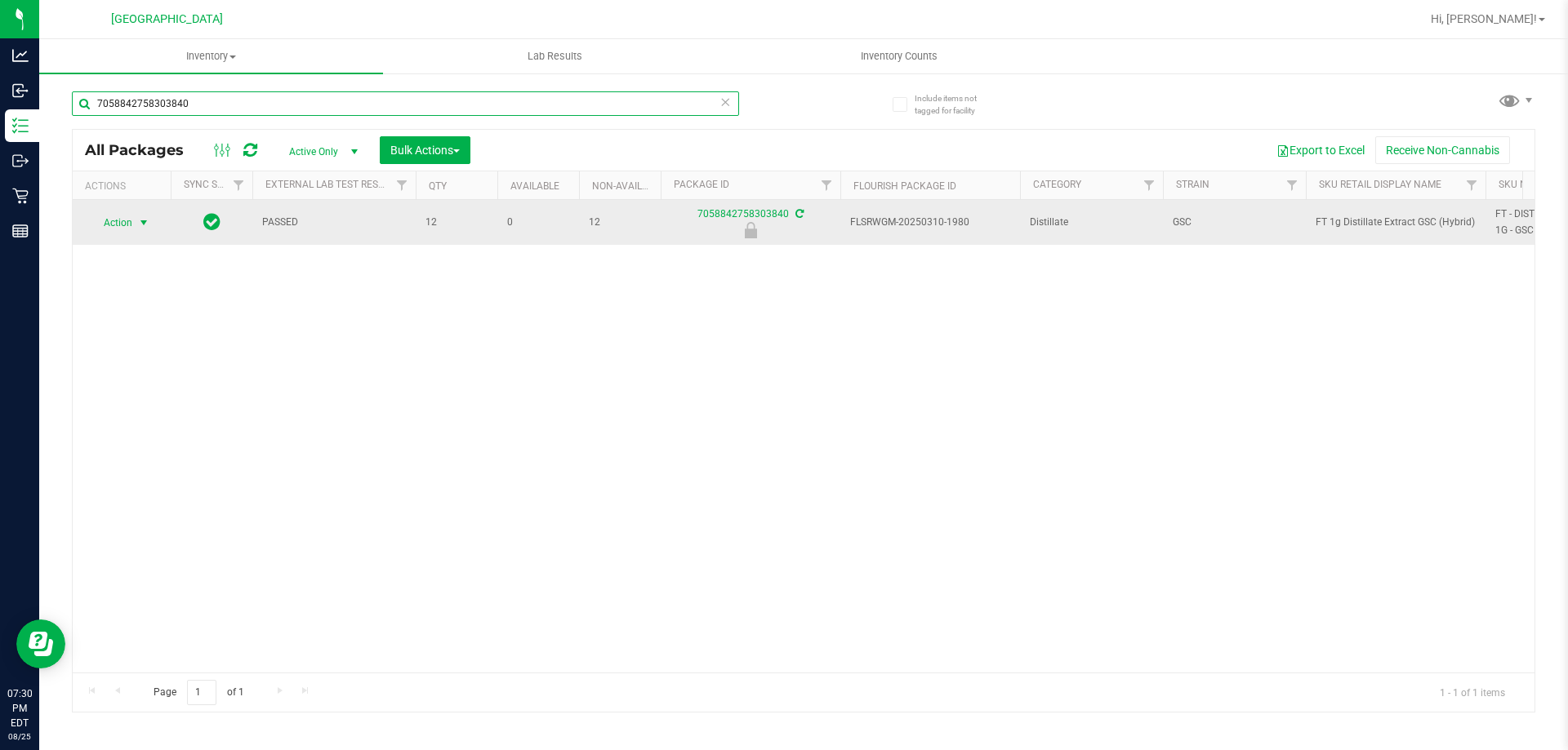
type input "7058842758303840"
click at [139, 221] on span "select" at bounding box center [144, 223] width 13 height 13
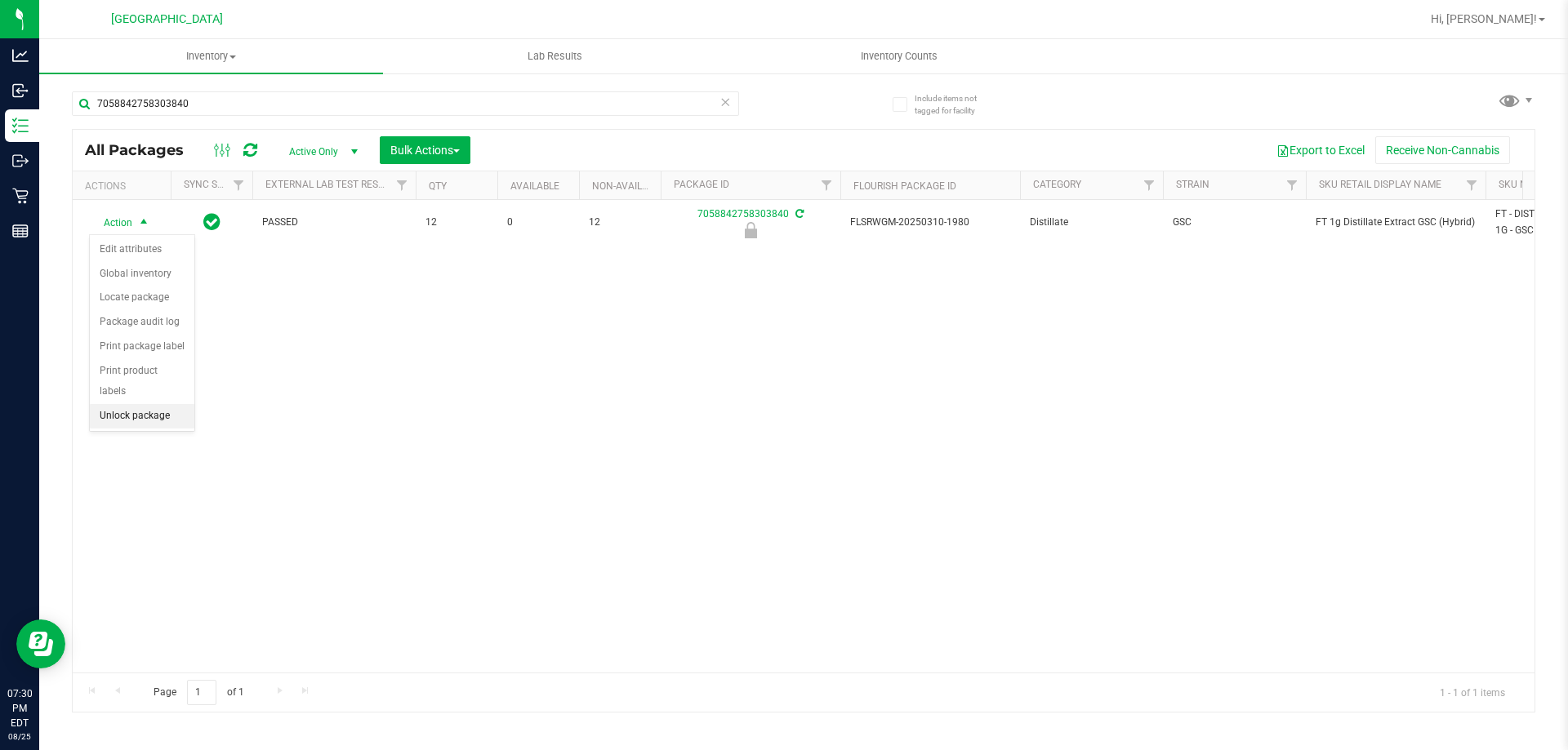
click at [154, 404] on li "Unlock package" at bounding box center [142, 416] width 105 height 25
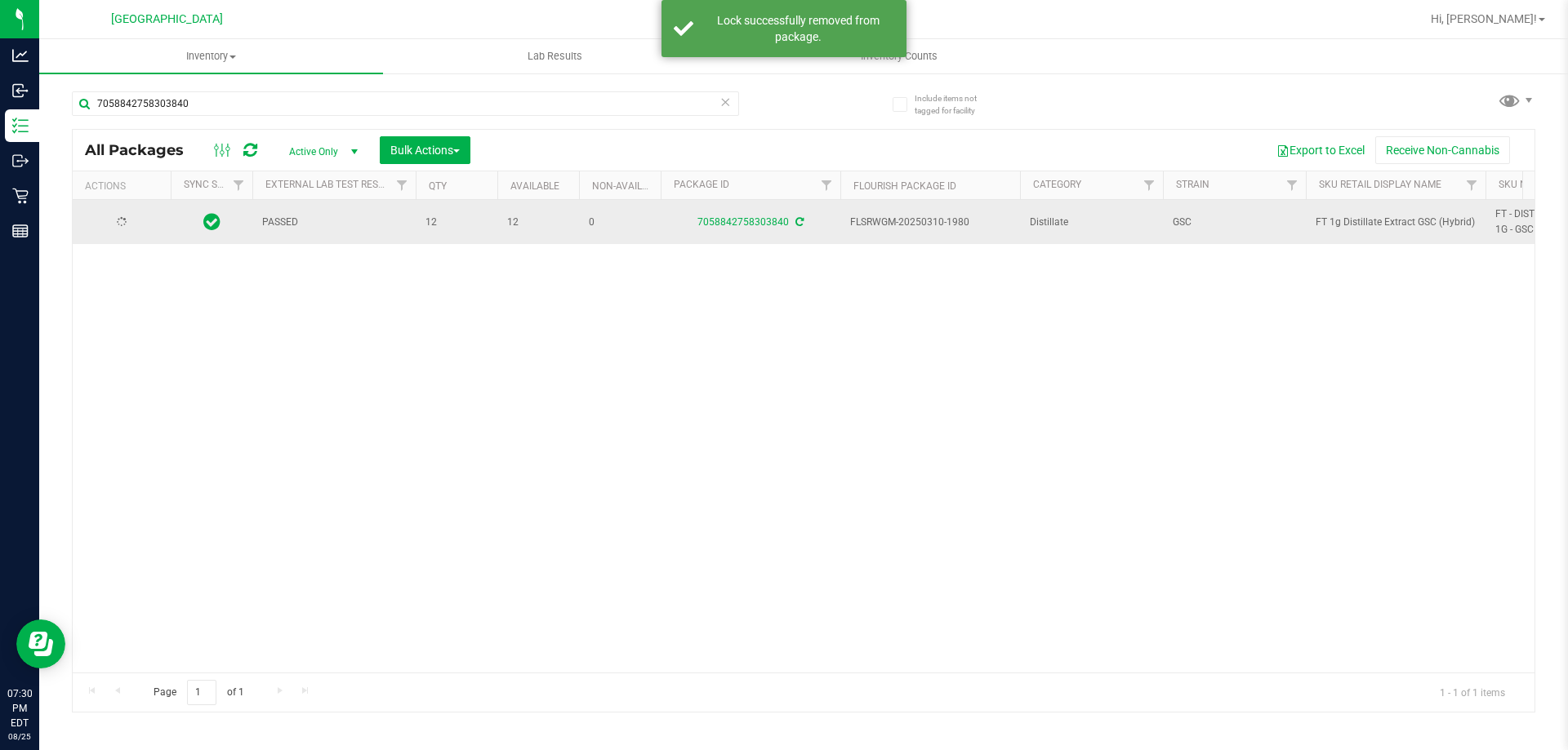
click at [1349, 218] on span "FT 1g Distillate Extract GSC (Hybrid)" at bounding box center [1396, 222] width 160 height 15
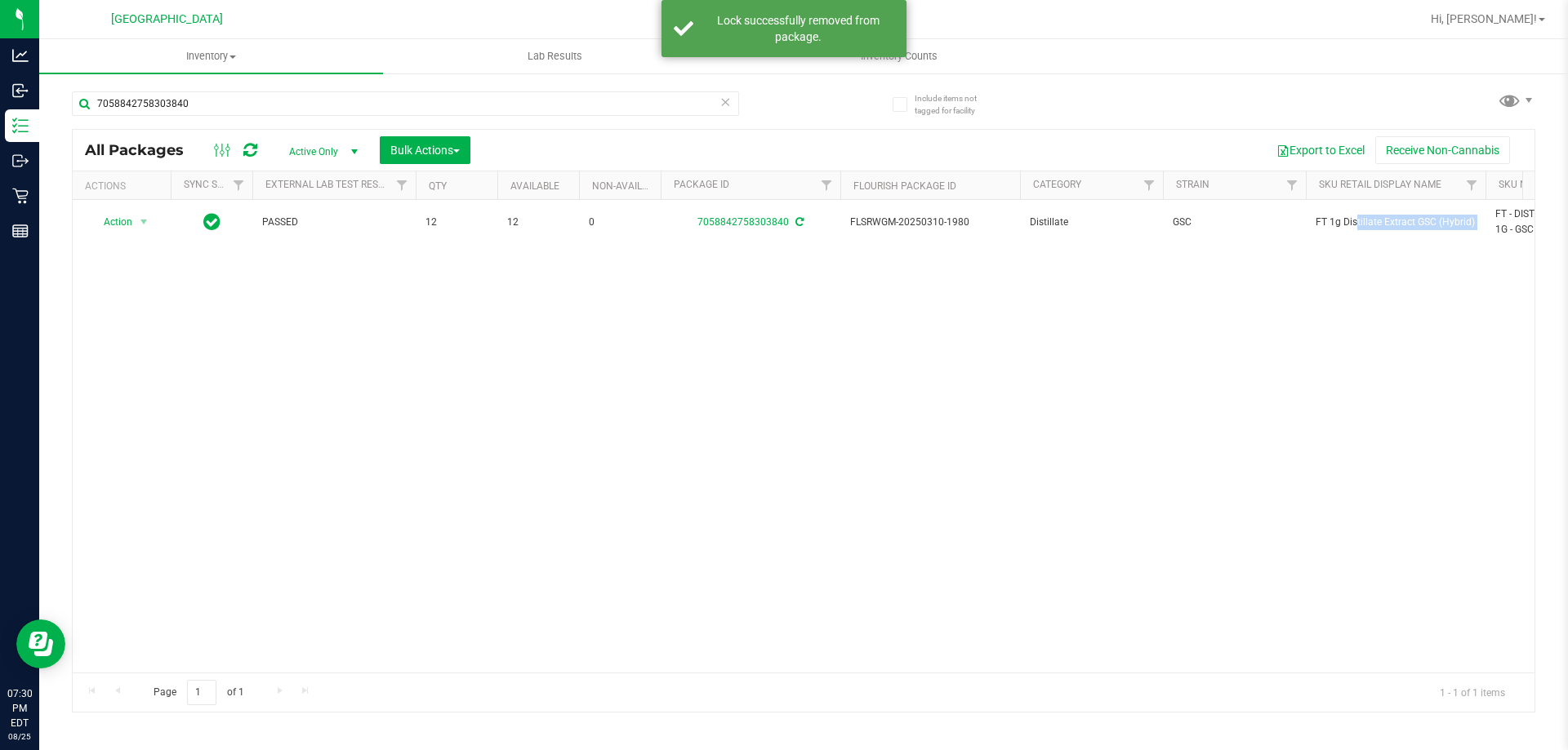
copy tr "FT 1g Distillate Extract GSC (Hybrid)"
click at [621, 108] on input "7058842758303840" at bounding box center [405, 103] width 667 height 25
paste input "FT 1g Distillate Extract GSC (Hybrid)"
click at [621, 108] on input "FT 1g Distillate Extract GSC (Hybrid)" at bounding box center [405, 103] width 667 height 25
type input "FT 1g Distillate Extract GSC (Hybrid)"
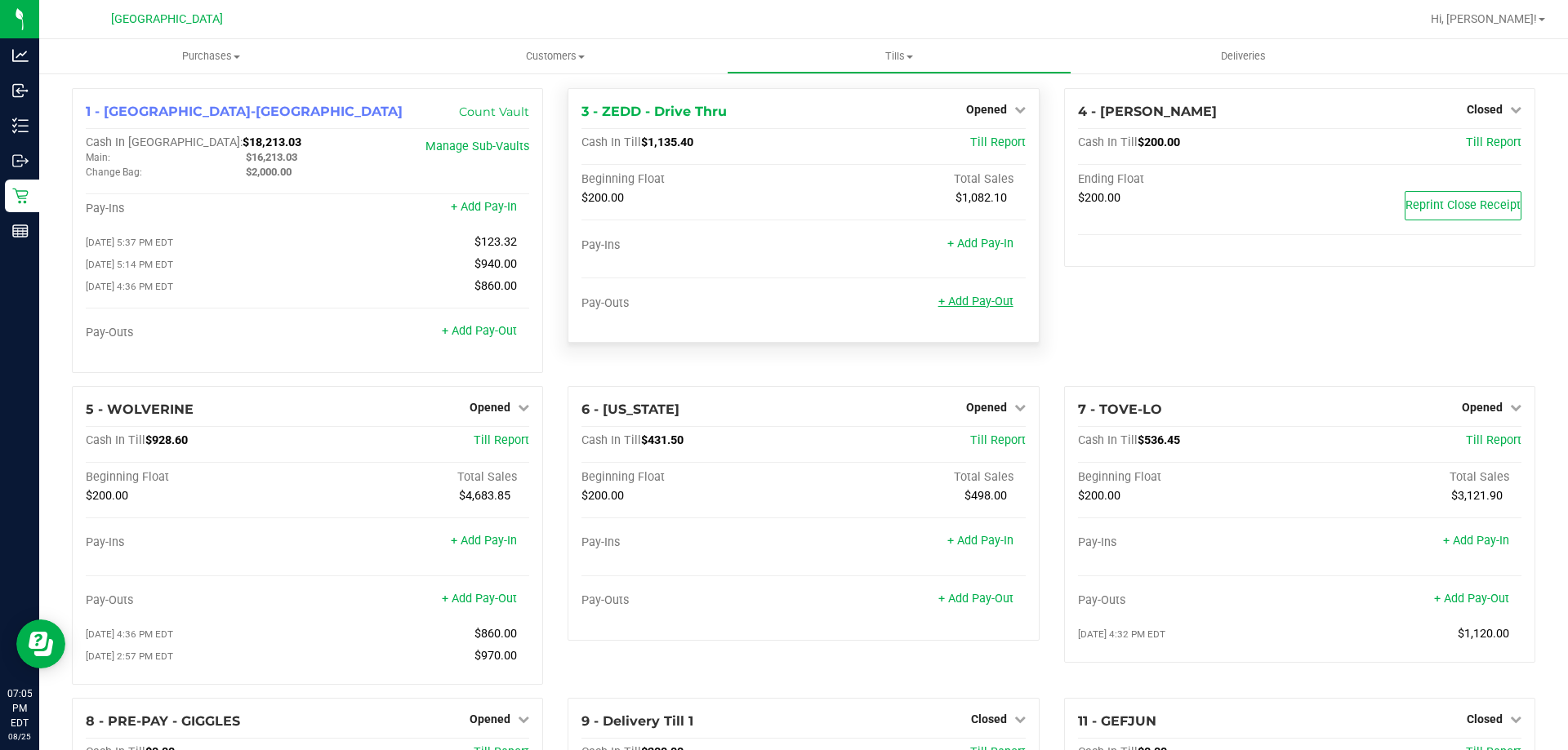
click at [961, 305] on link "+ Add Pay-Out" at bounding box center [976, 301] width 76 height 14
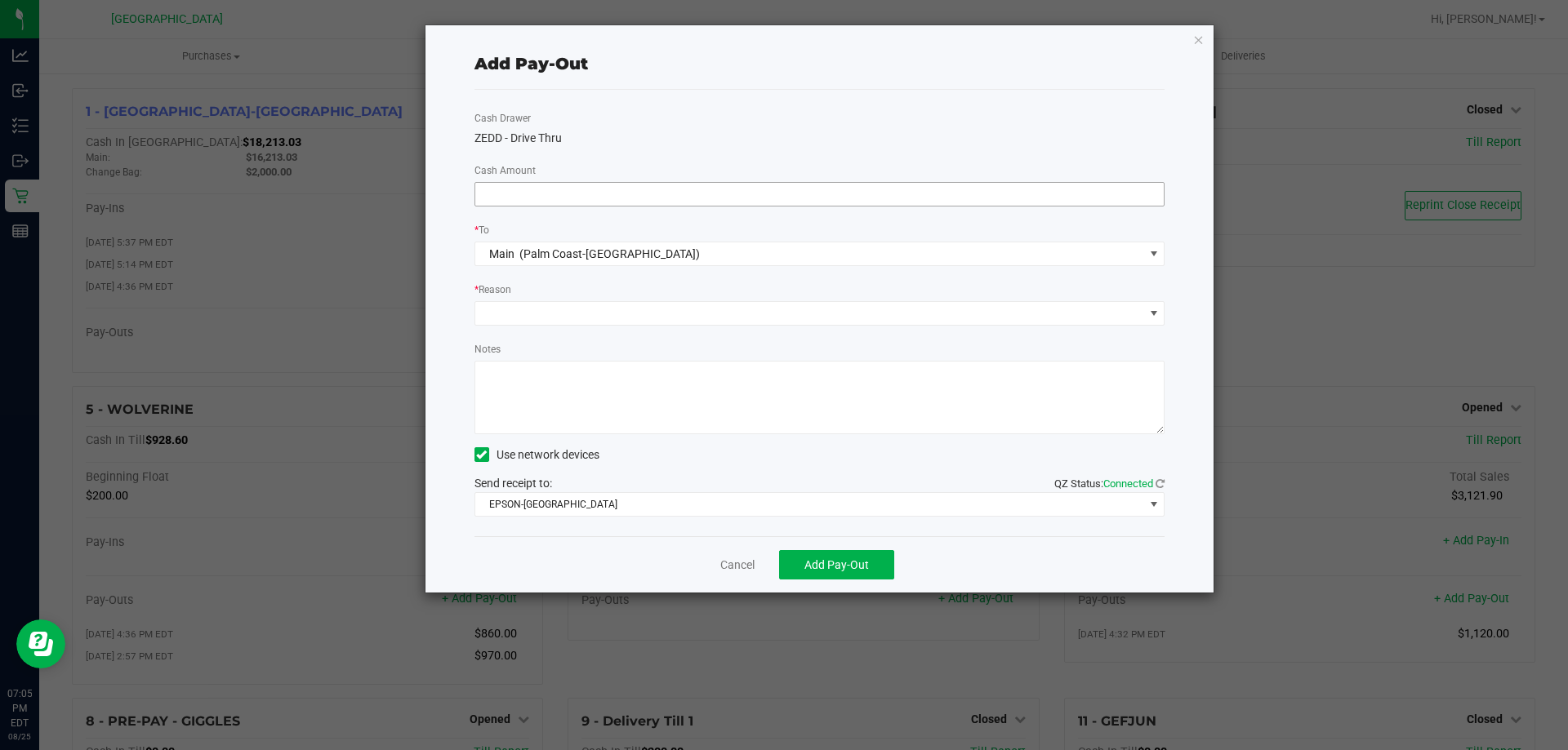
click at [656, 188] on input at bounding box center [820, 194] width 689 height 23
type input "$800.00"
click at [545, 321] on span at bounding box center [809, 313] width 669 height 23
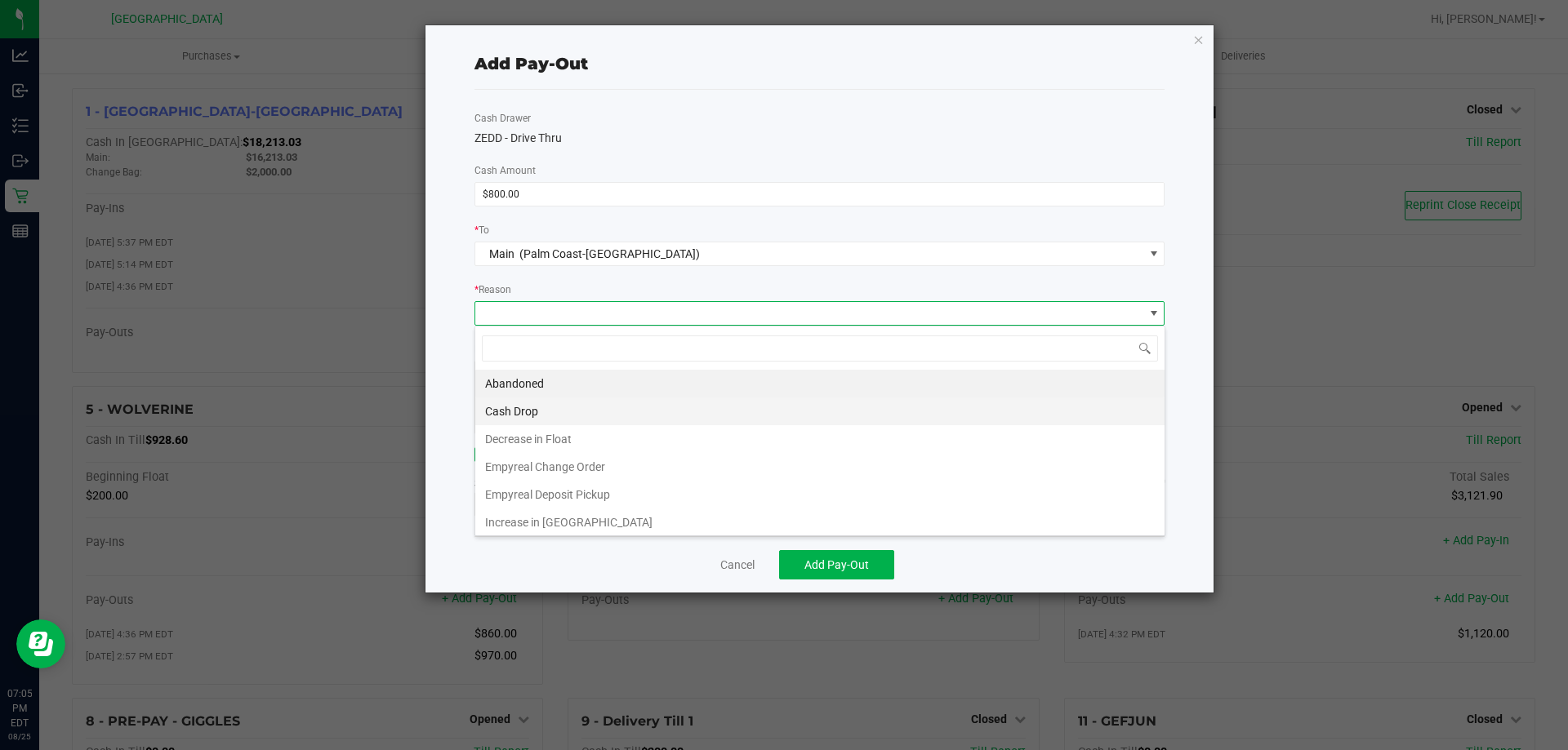
scroll to position [25, 690]
click at [516, 421] on li "Cash Drop" at bounding box center [820, 411] width 689 height 27
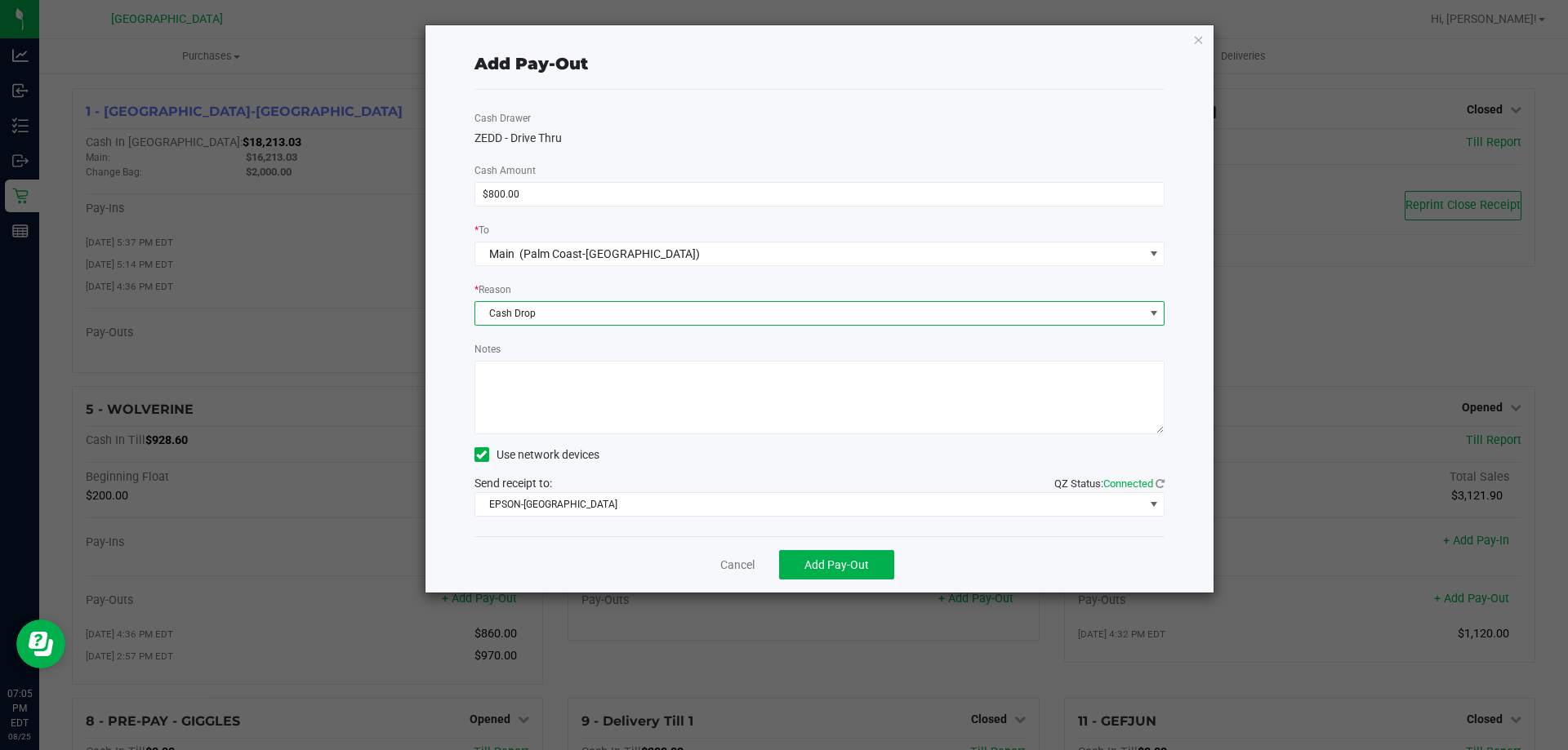
click at [519, 404] on textarea "Notes" at bounding box center [820, 397] width 691 height 74
type textarea "LA"
click at [856, 568] on span "Add Pay-Out" at bounding box center [837, 565] width 65 height 13
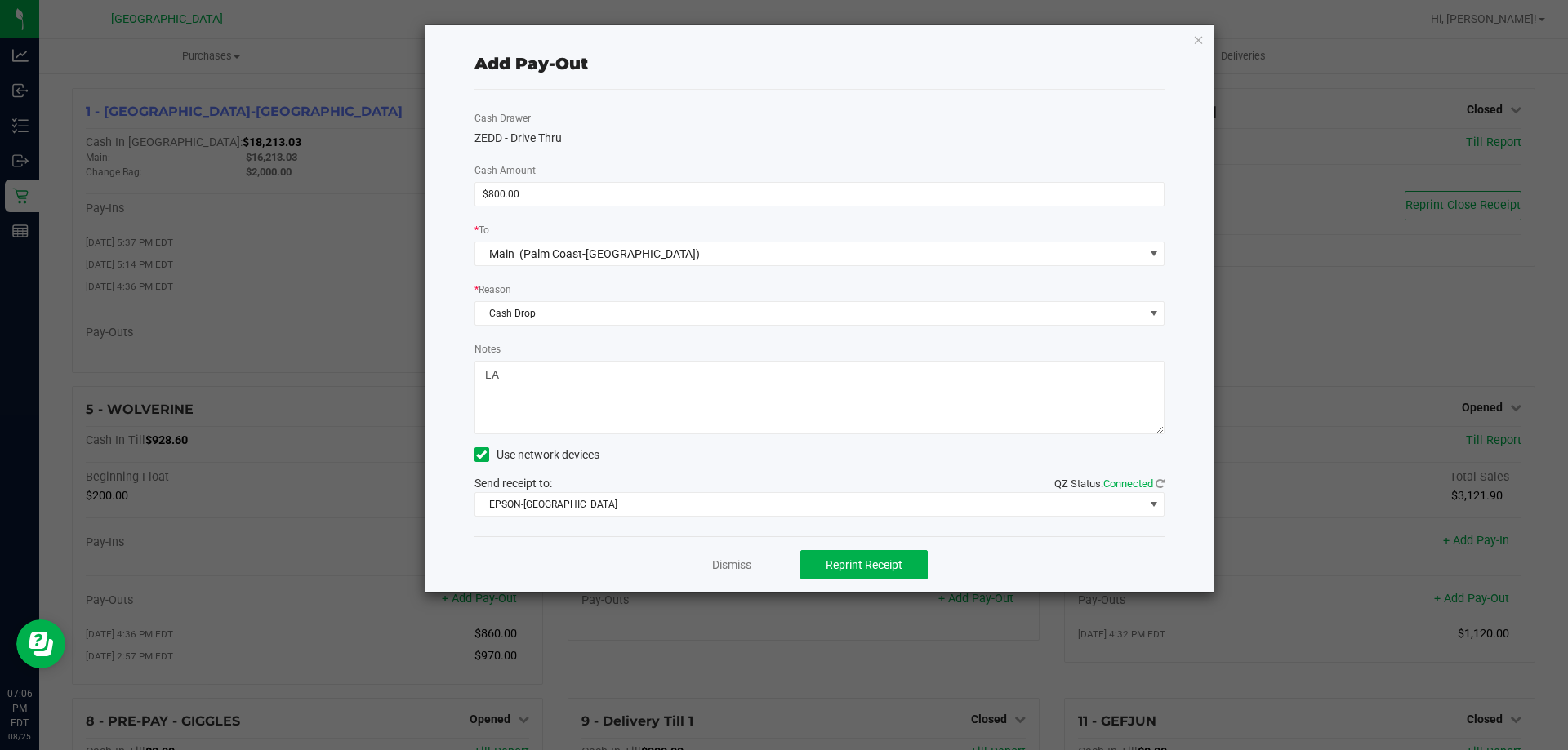
click at [726, 557] on link "Dismiss" at bounding box center [731, 565] width 39 height 17
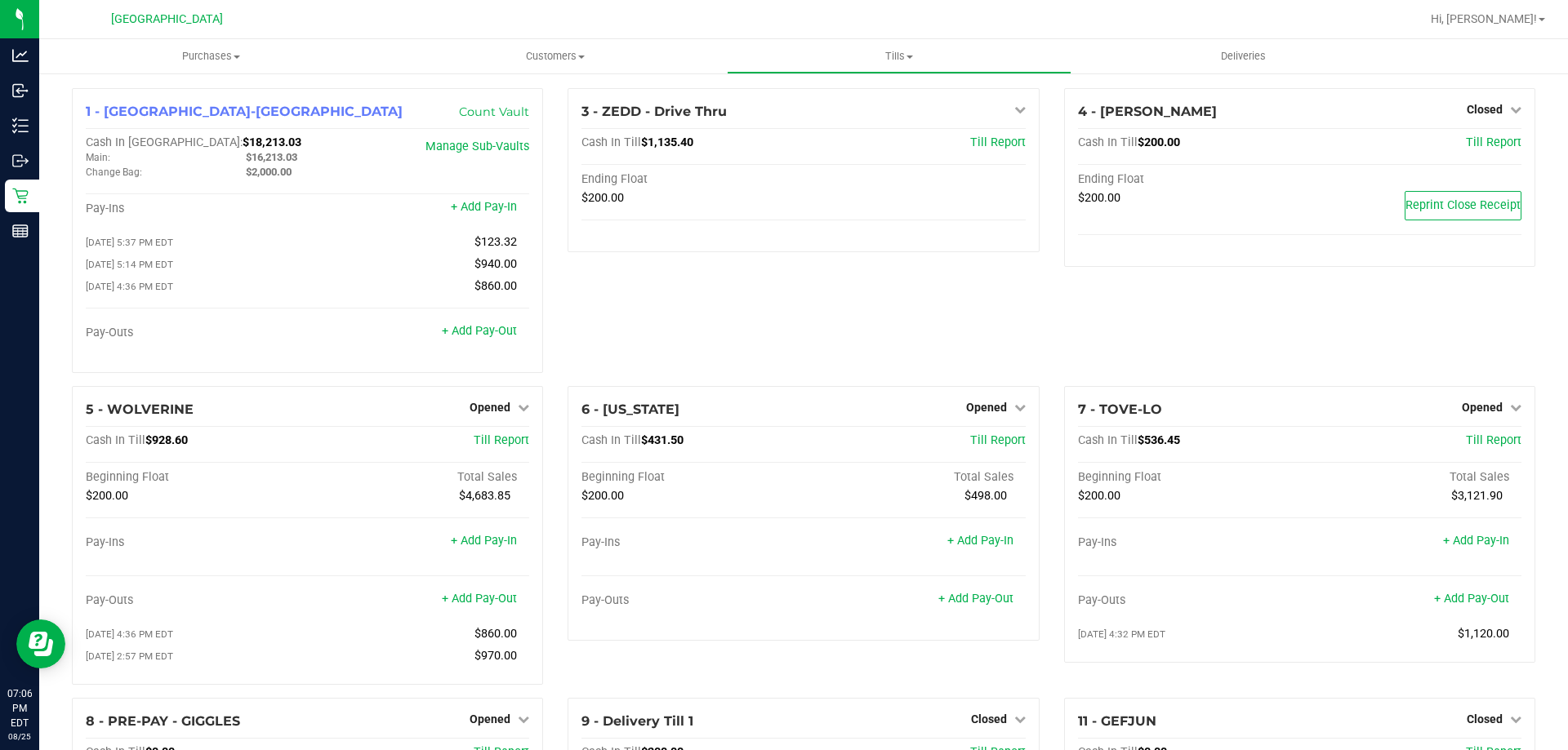
click at [923, 316] on div "3 - ZEDD - Drive Thru Close Till Cash In Till $1,135.40 Till Report Ending Floa…" at bounding box center [803, 237] width 495 height 298
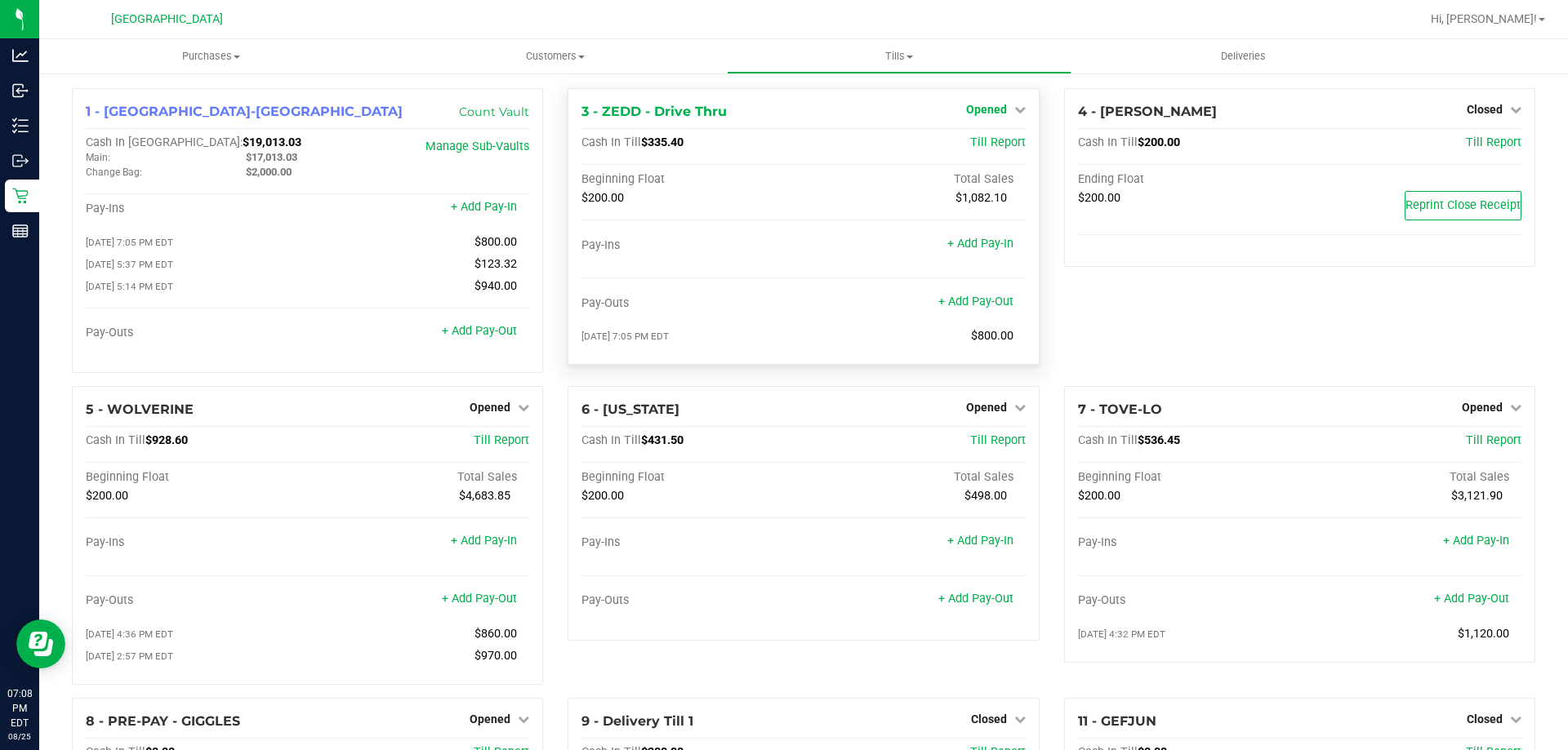
click at [989, 113] on span "Opened" at bounding box center [986, 109] width 41 height 13
click at [978, 145] on link "Close Till" at bounding box center [988, 144] width 44 height 13
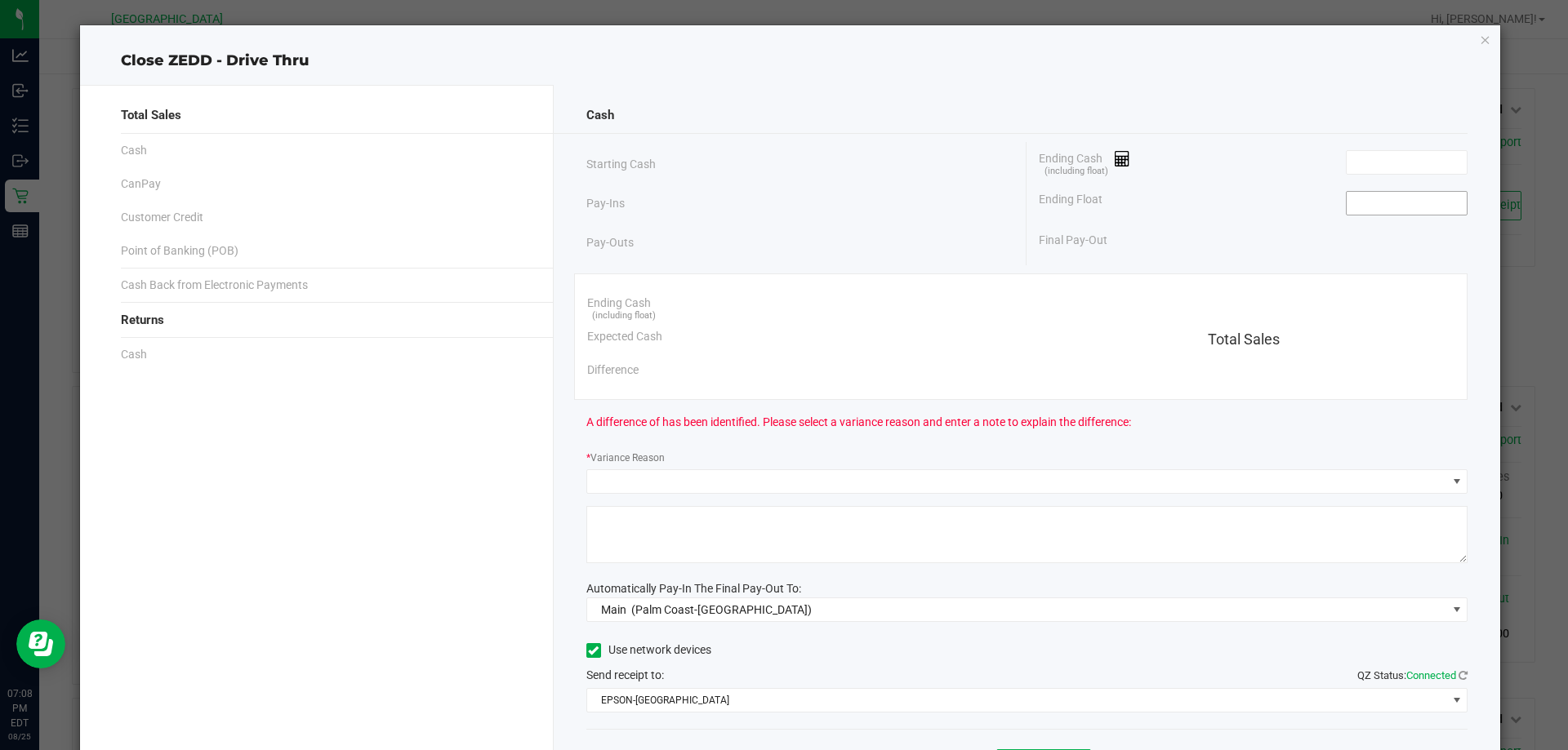
click at [1385, 201] on input at bounding box center [1407, 203] width 120 height 23
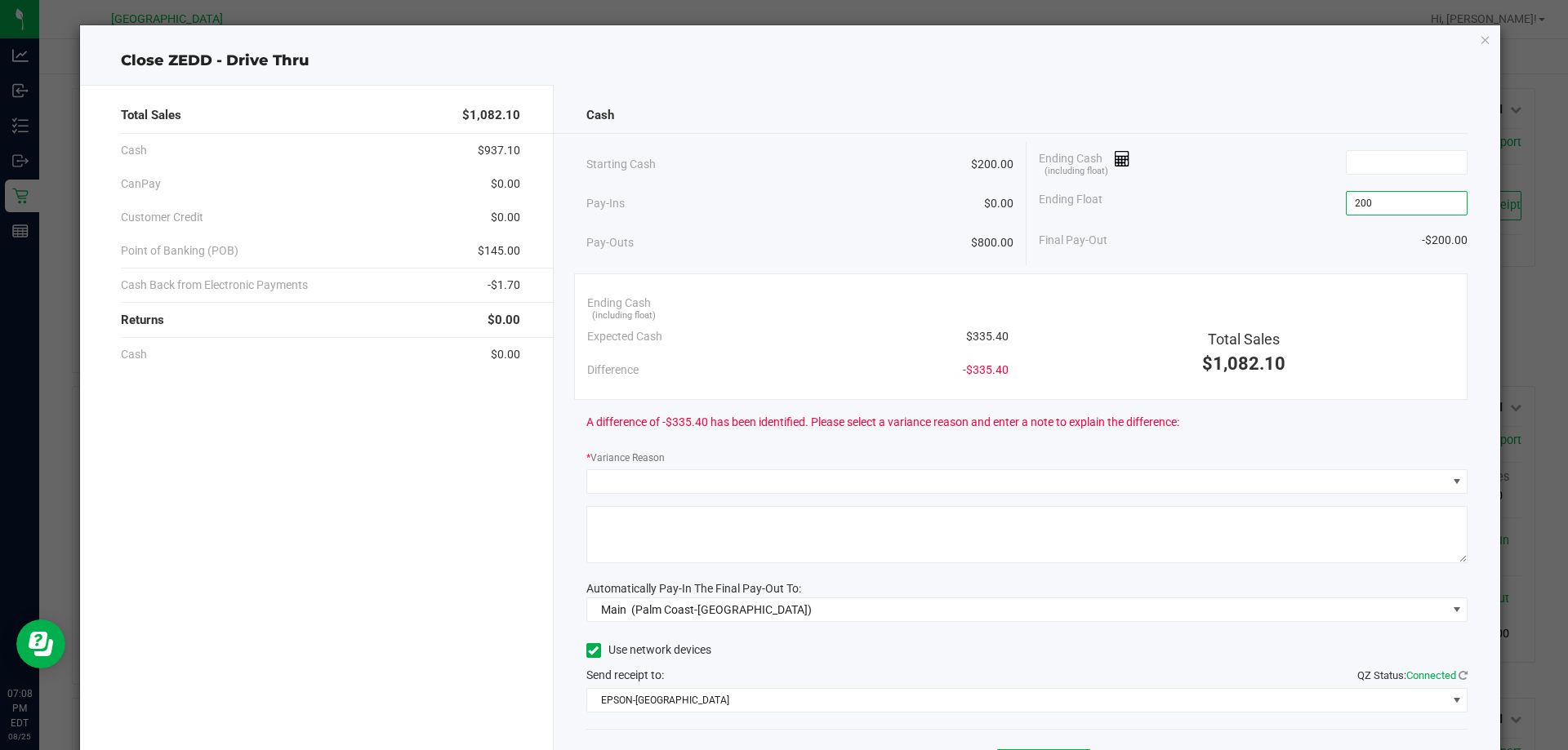
type input "$200.00"
click at [1365, 177] on div "Ending Cash (including float)" at bounding box center [1253, 162] width 429 height 41
click at [1364, 165] on input at bounding box center [1407, 162] width 120 height 23
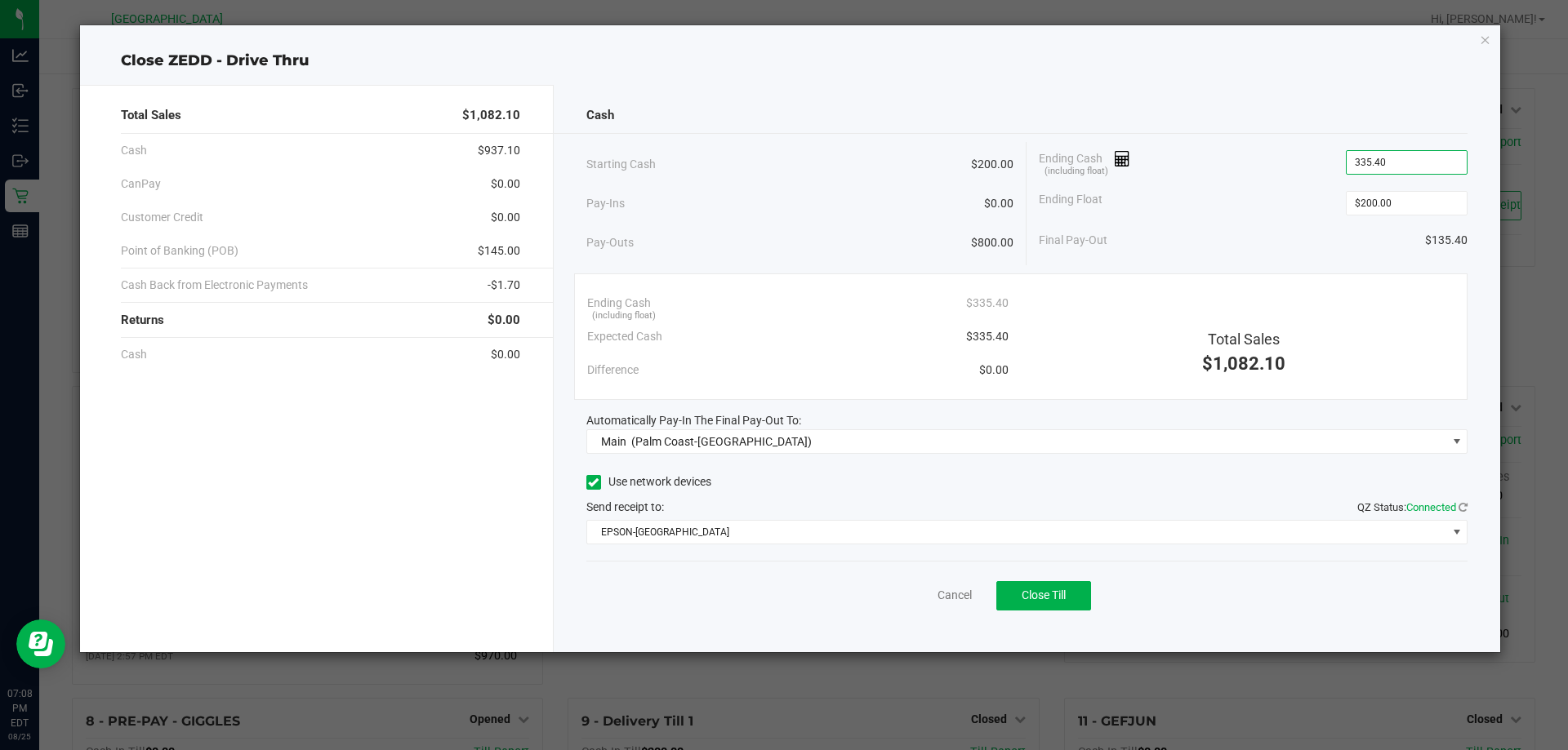
type input "$335.40"
click at [1247, 184] on div "Ending Float $200.00" at bounding box center [1253, 203] width 429 height 41
click at [1028, 598] on span "Close Till" at bounding box center [1044, 595] width 44 height 13
click at [926, 596] on link "Dismiss" at bounding box center [919, 595] width 39 height 17
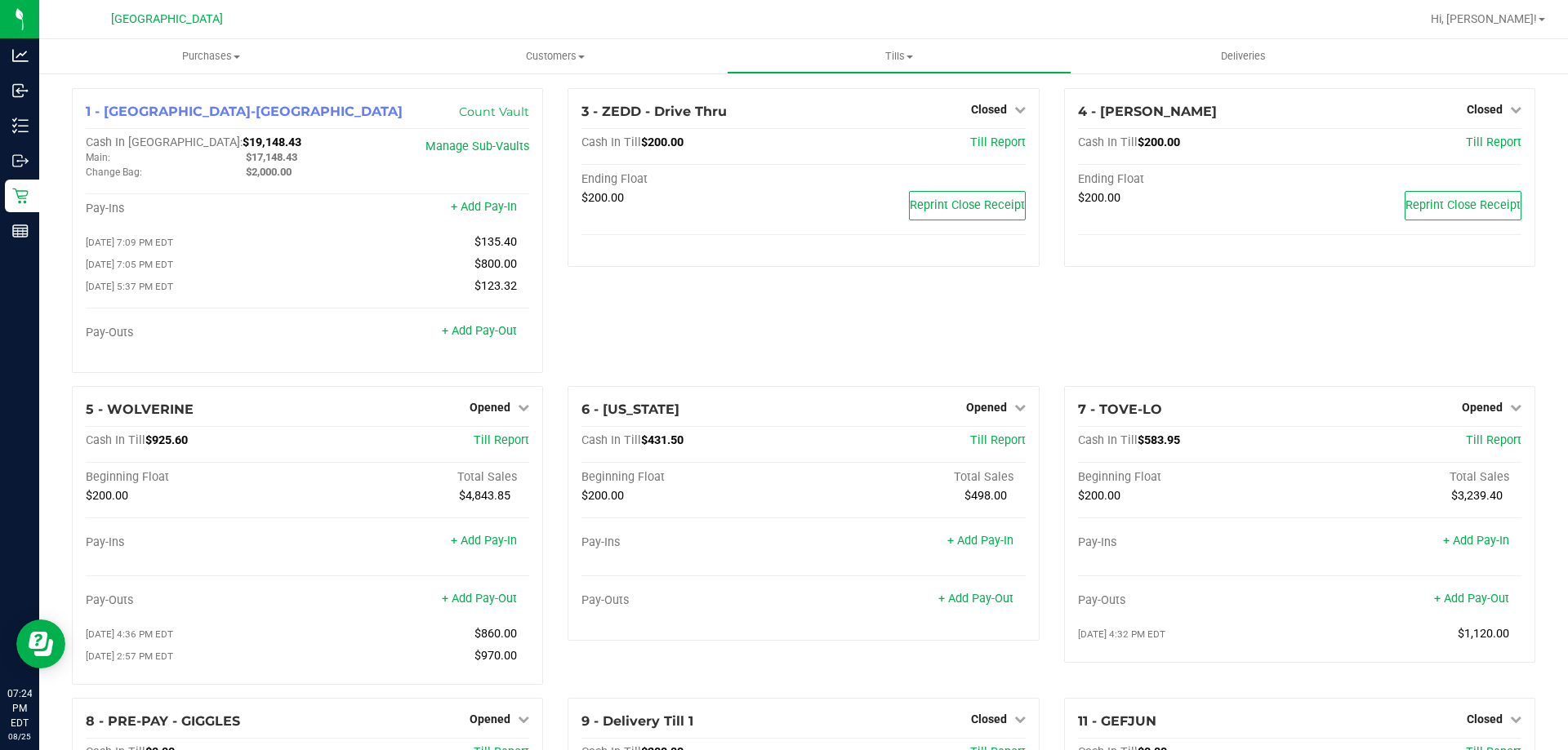
click at [615, 304] on div "3 - ZEDD - Drive Thru Closed Open Till Cash In Till $200.00 Till Report Ending …" at bounding box center [803, 237] width 495 height 298
